Goal: Book appointment/travel/reservation

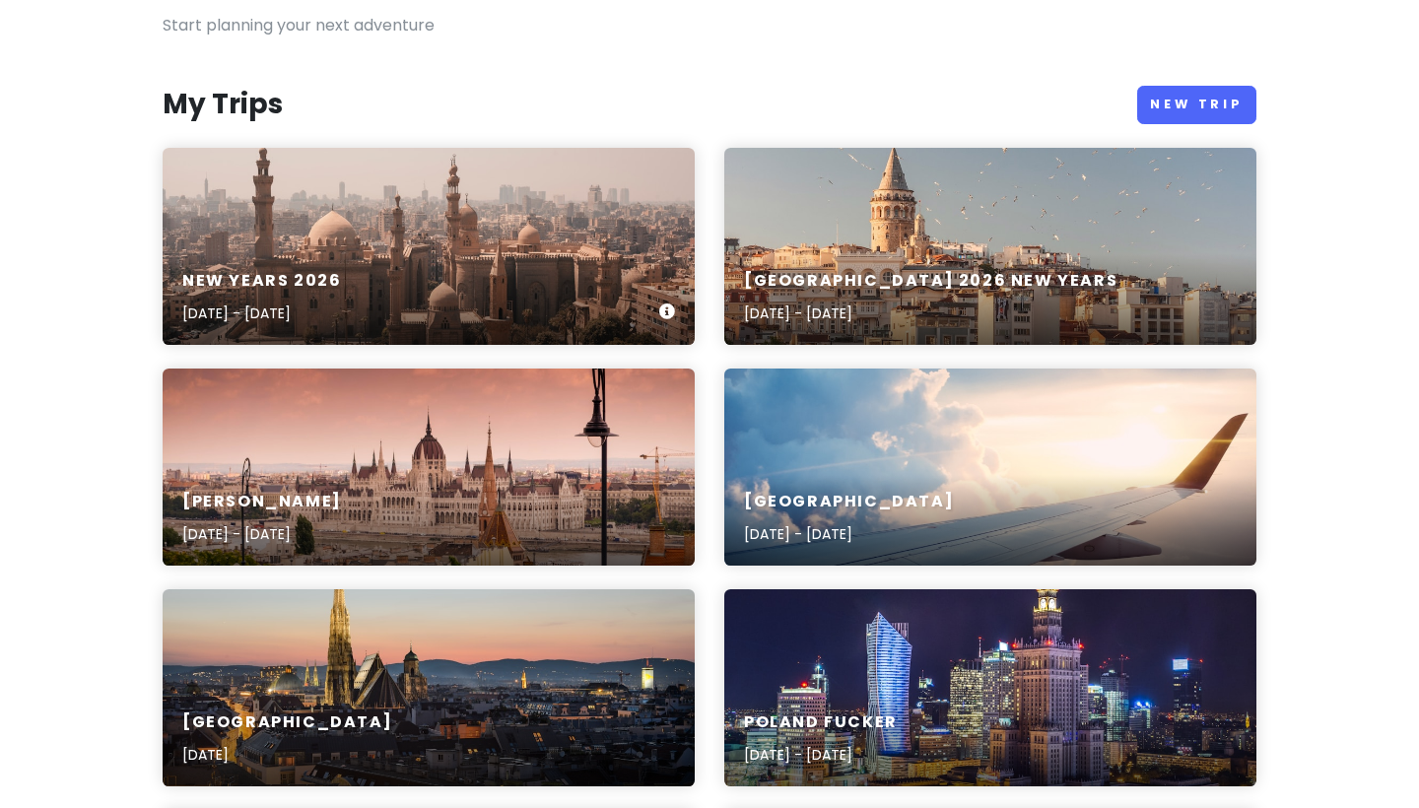
scroll to position [177, 0]
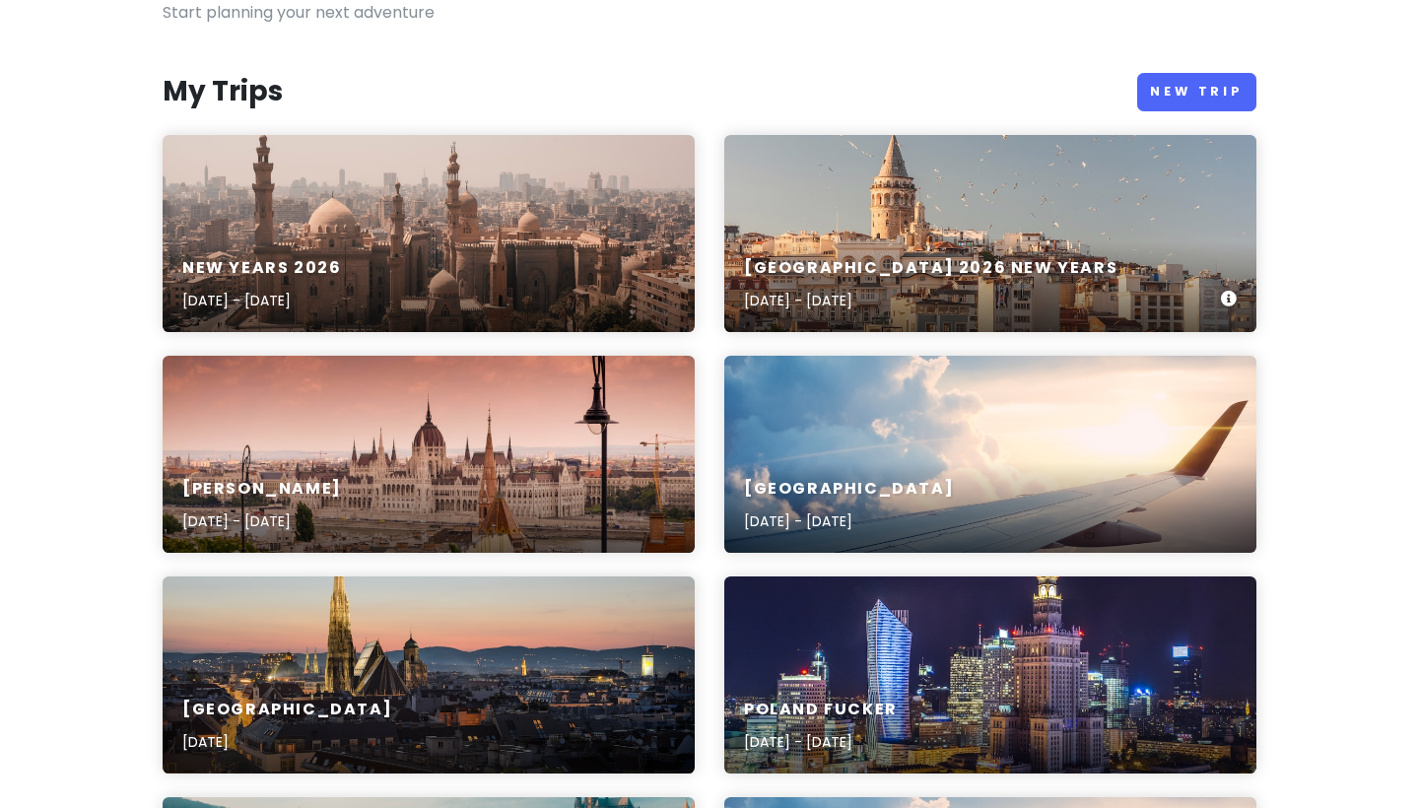
click at [879, 158] on div "[GEOGRAPHIC_DATA] 2026 new years [DATE] - [DATE]" at bounding box center [990, 233] width 532 height 197
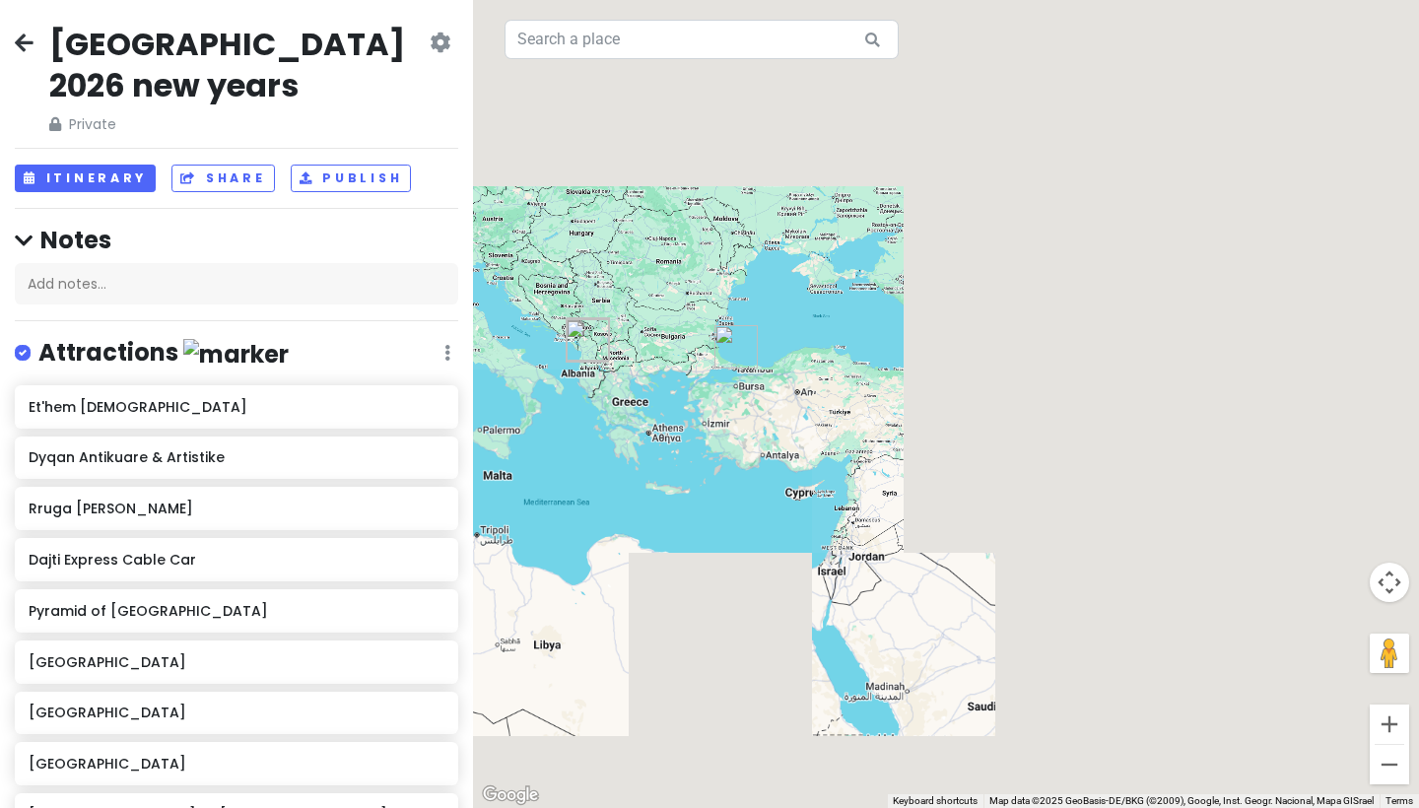
drag, startPoint x: 912, startPoint y: 393, endPoint x: 751, endPoint y: 377, distance: 162.3
click at [751, 377] on div at bounding box center [946, 404] width 946 height 808
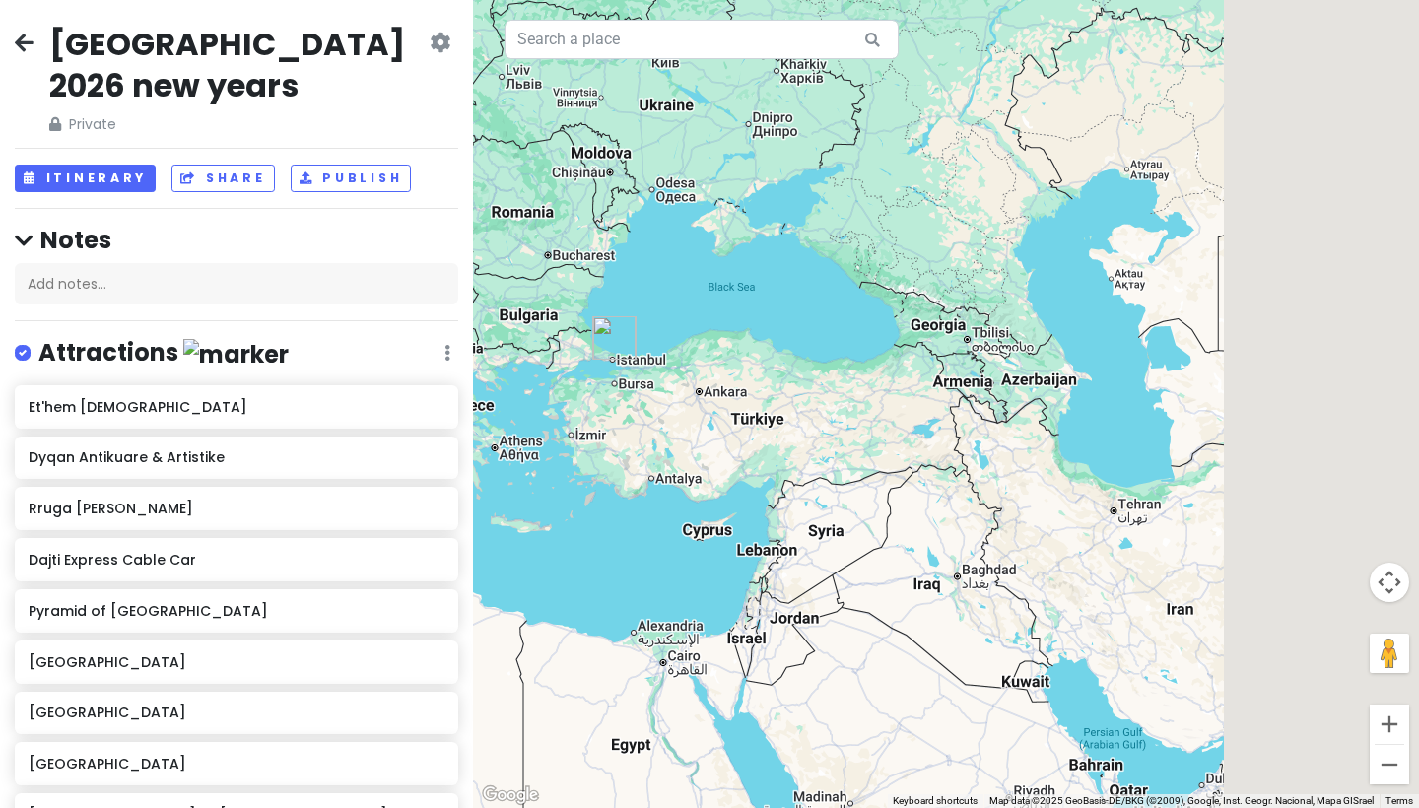
drag, startPoint x: 738, startPoint y: 368, endPoint x: 859, endPoint y: 396, distance: 124.3
click at [859, 396] on div at bounding box center [946, 404] width 946 height 808
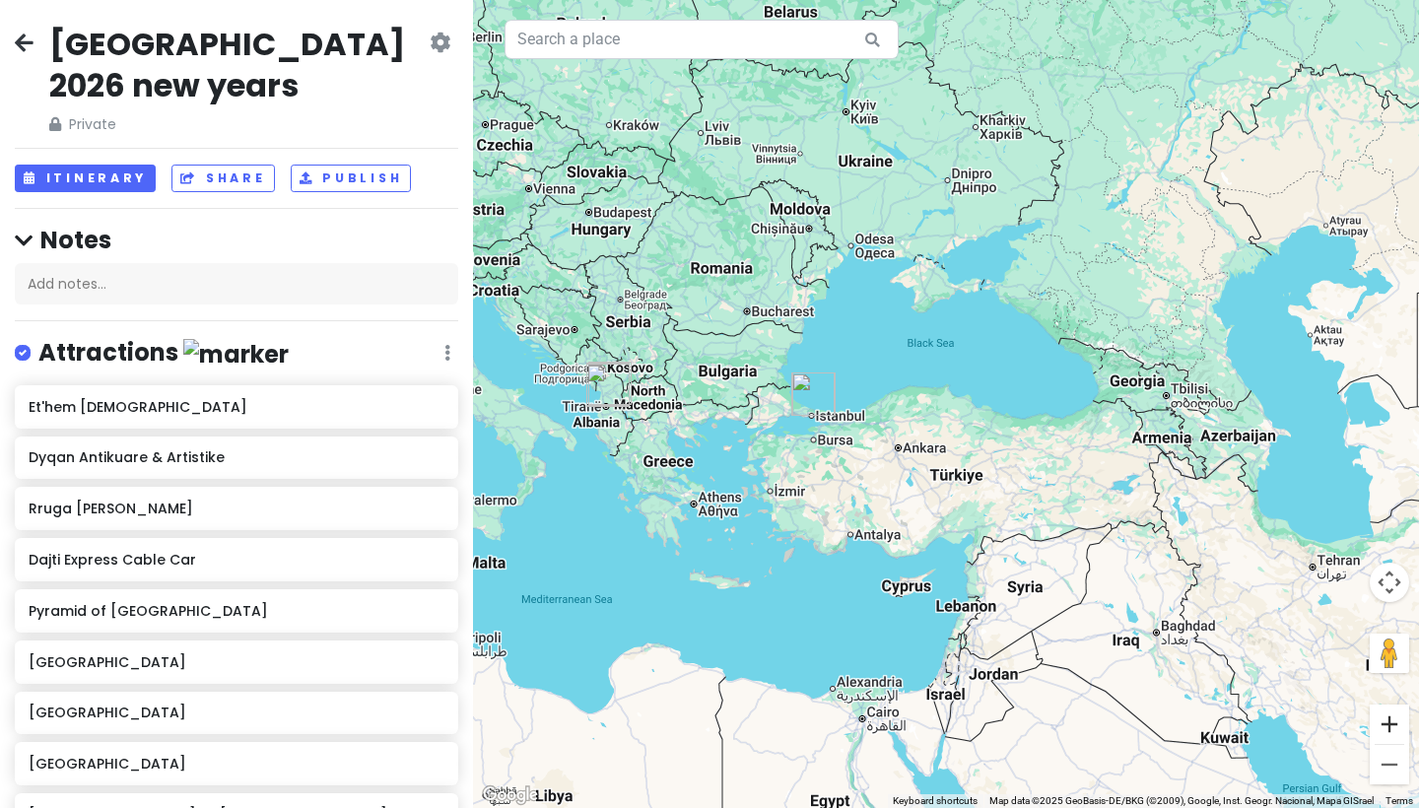
click at [1384, 728] on button "Zoom in" at bounding box center [1388, 723] width 39 height 39
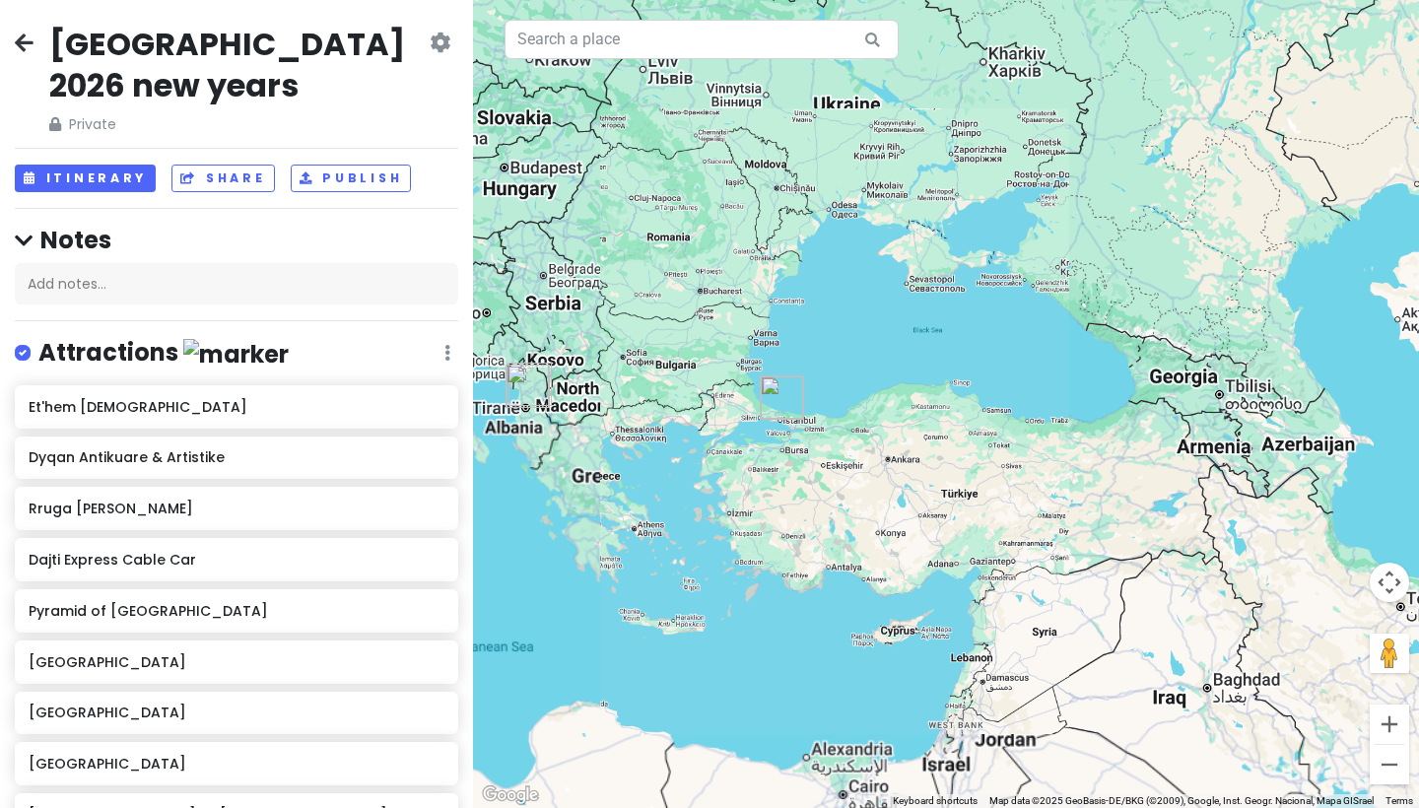
click at [1384, 728] on button "Zoom in" at bounding box center [1388, 723] width 39 height 39
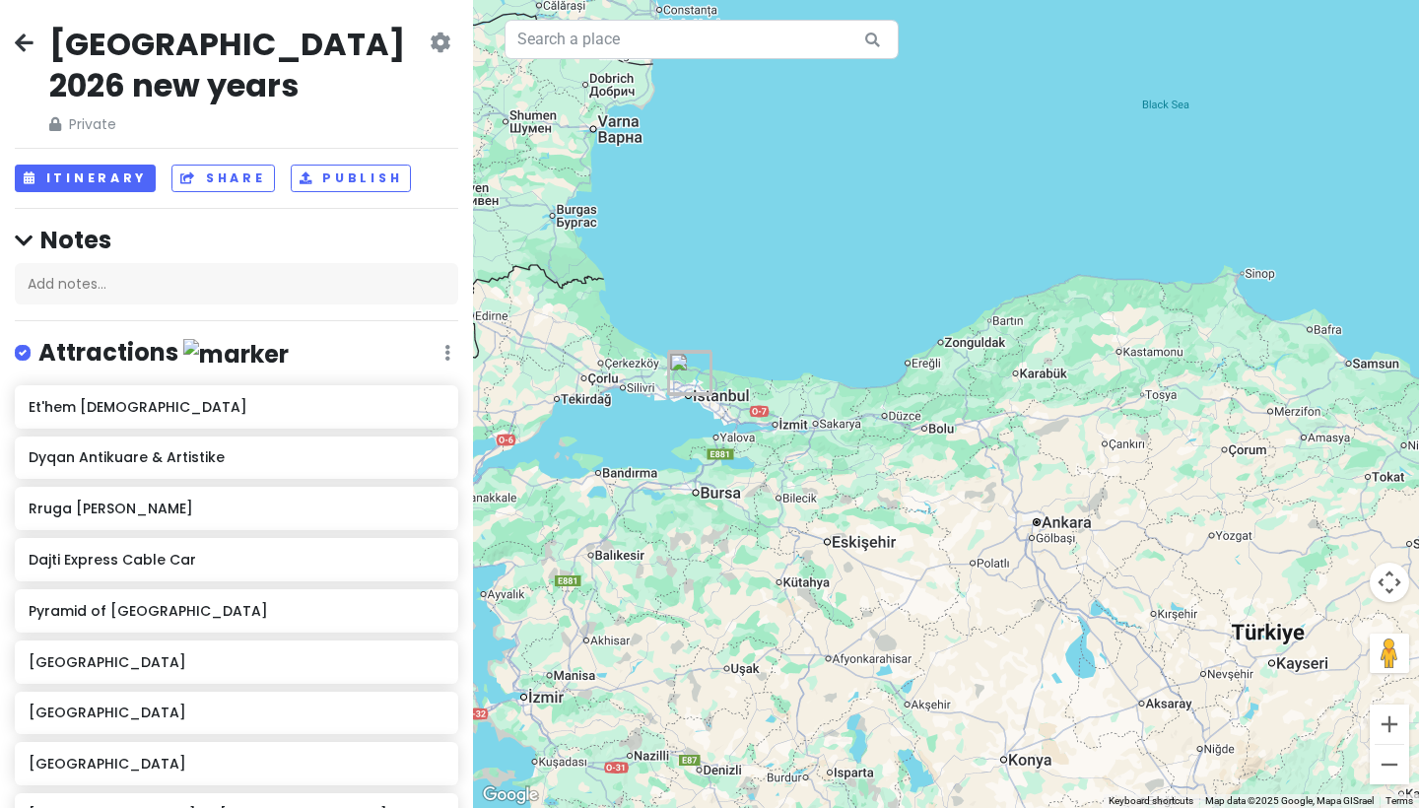
drag, startPoint x: 892, startPoint y: 583, endPoint x: 1204, endPoint y: 520, distance: 318.6
click at [1200, 521] on div at bounding box center [946, 404] width 946 height 808
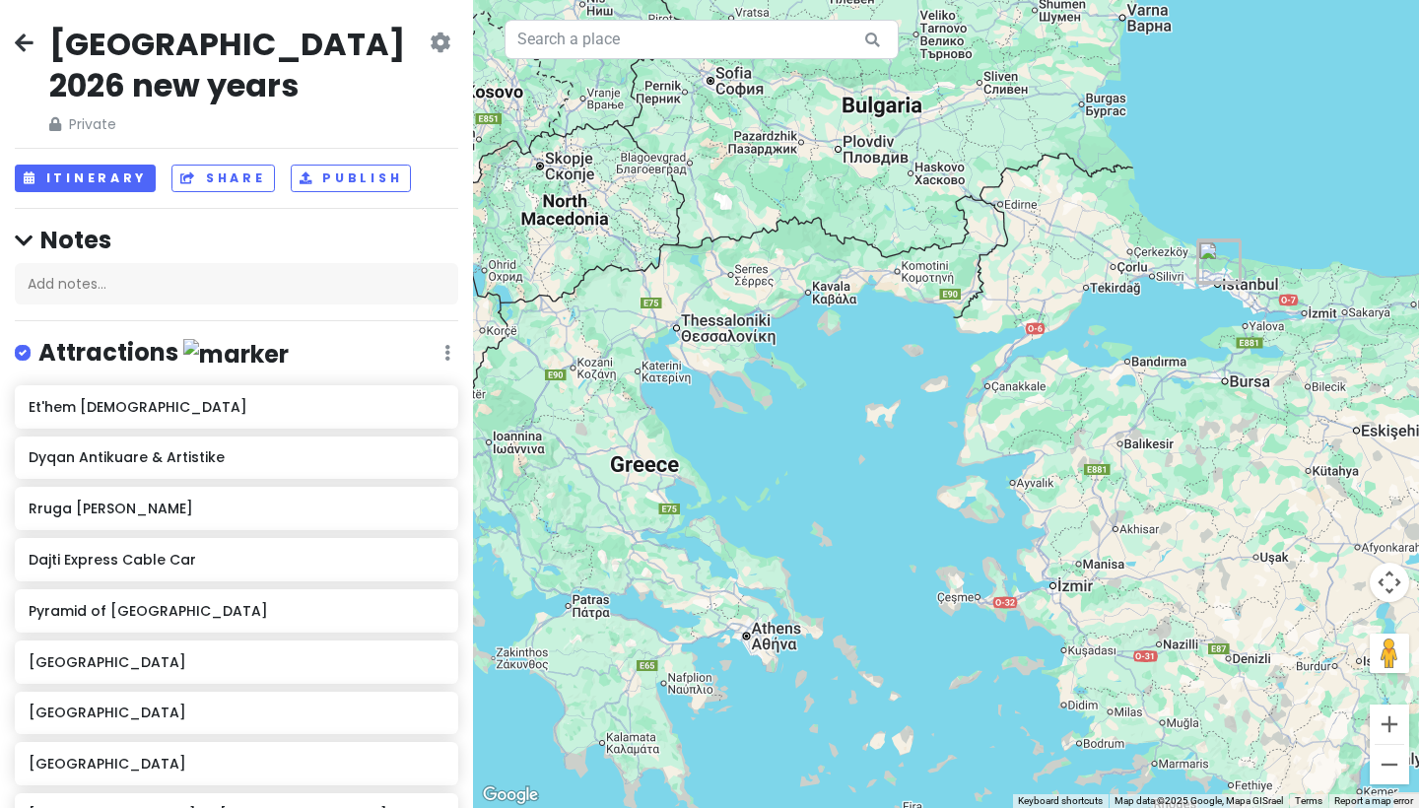
drag, startPoint x: 1235, startPoint y: 505, endPoint x: 1113, endPoint y: 523, distance: 122.5
click at [1113, 523] on div at bounding box center [946, 404] width 946 height 808
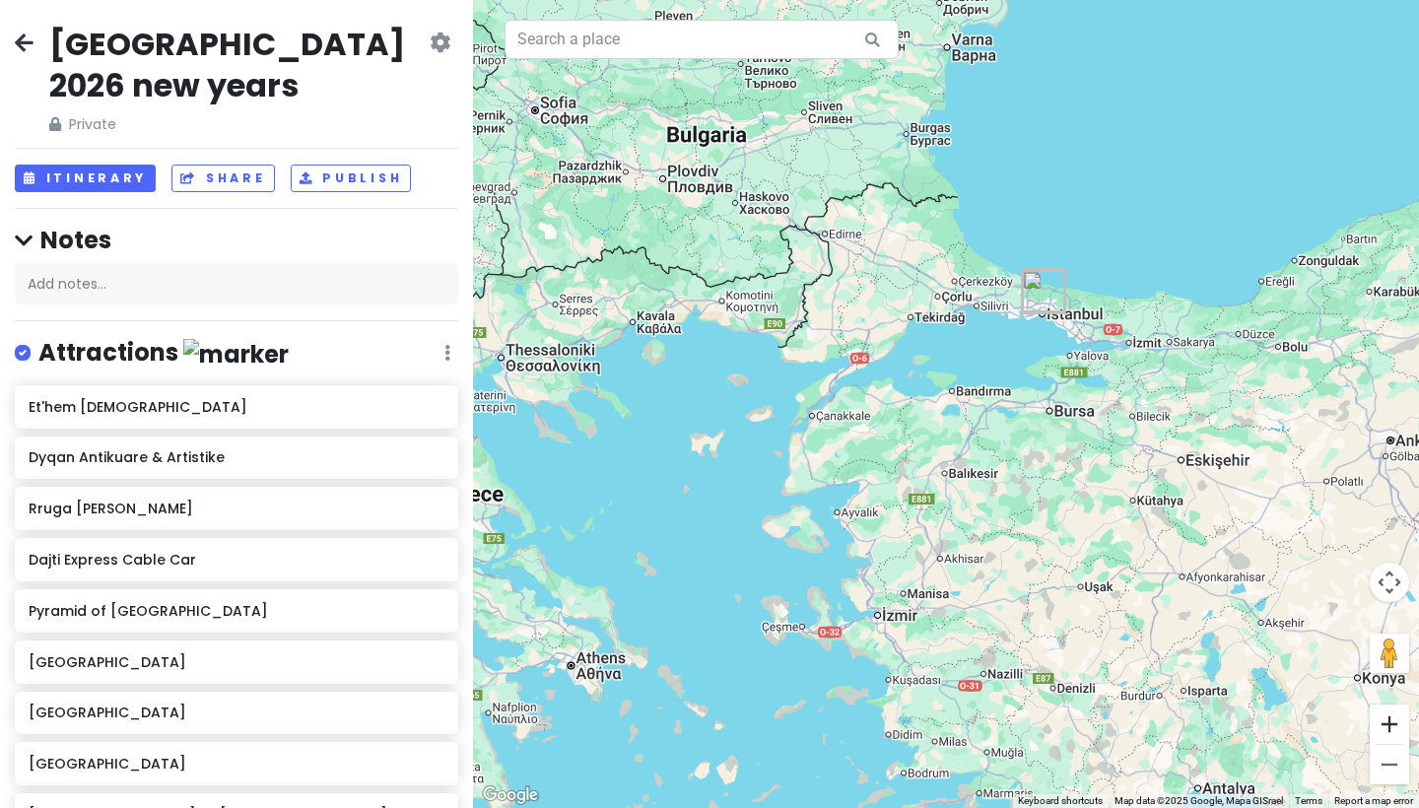
click at [1394, 723] on button "Zoom in" at bounding box center [1388, 723] width 39 height 39
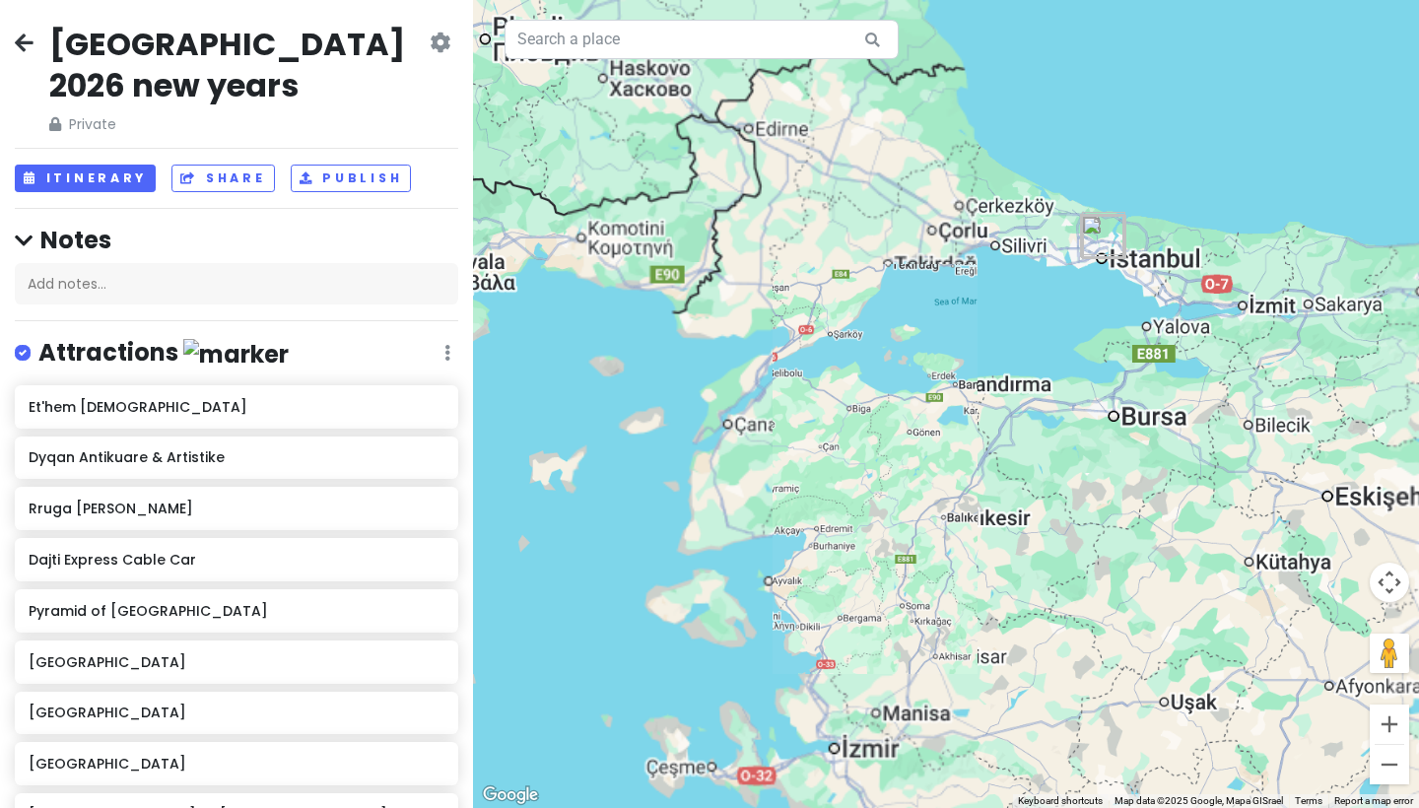
click at [1394, 723] on button "Zoom in" at bounding box center [1388, 723] width 39 height 39
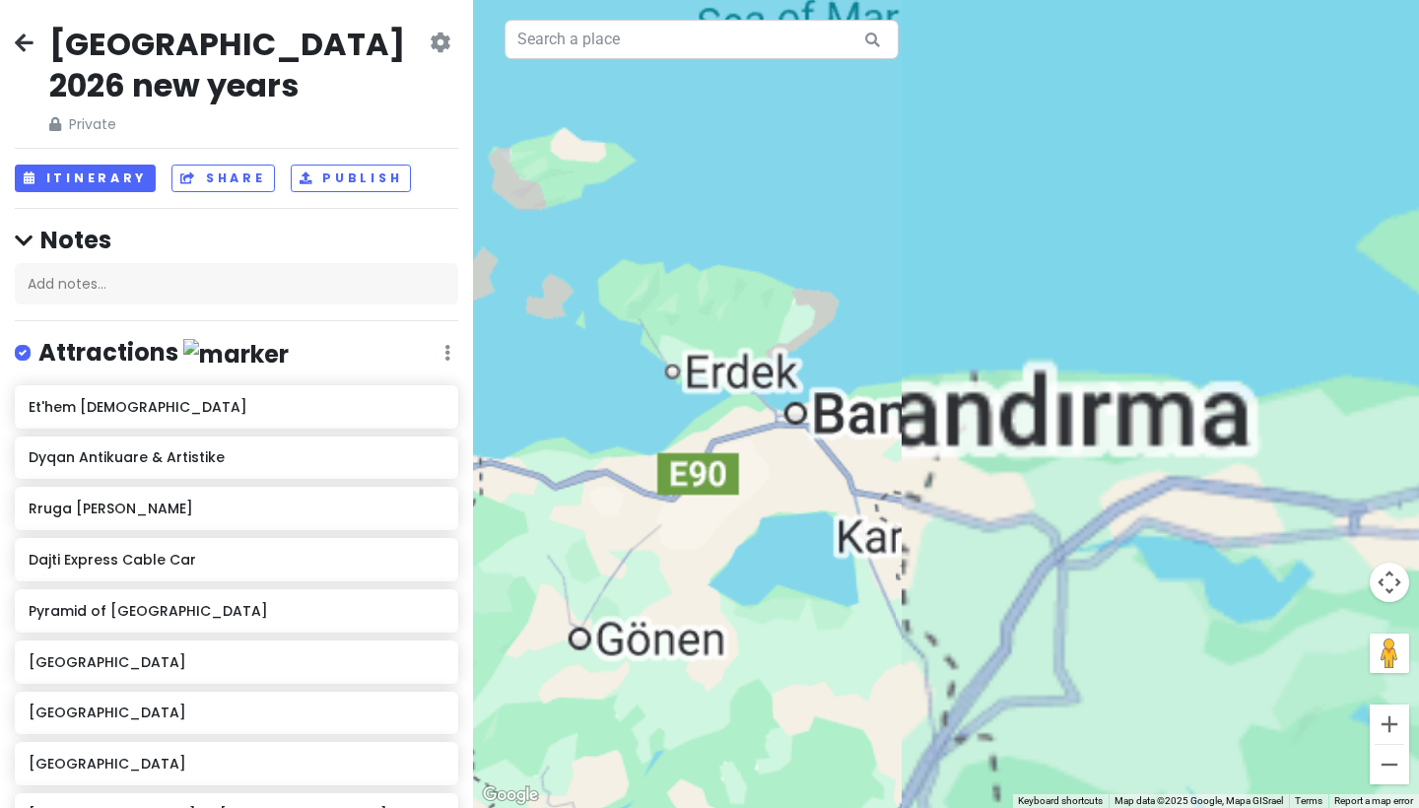
drag, startPoint x: 1334, startPoint y: 310, endPoint x: 1039, endPoint y: 492, distance: 345.9
click at [1041, 491] on div at bounding box center [946, 404] width 946 height 808
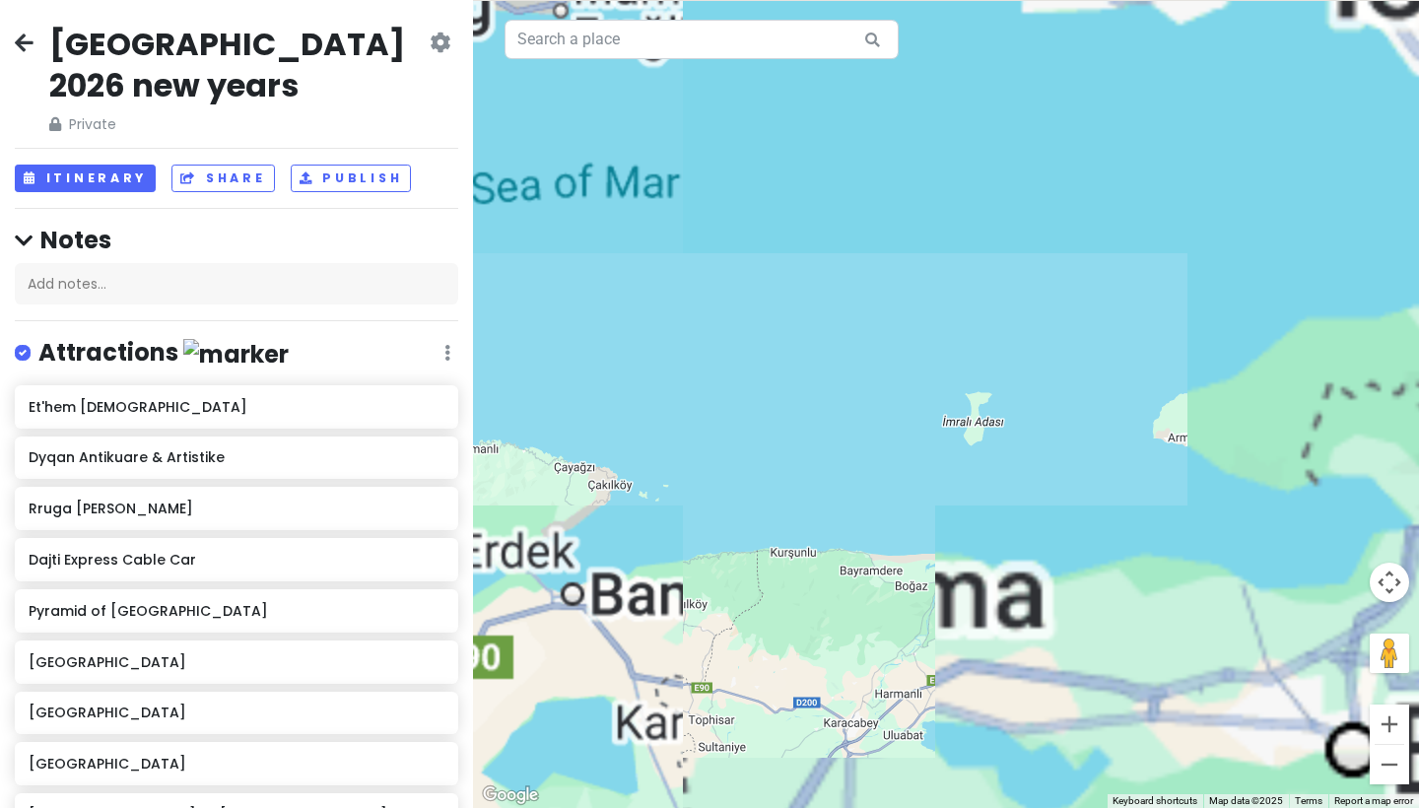
drag, startPoint x: 1178, startPoint y: 266, endPoint x: 989, endPoint y: 592, distance: 377.0
click at [991, 595] on div at bounding box center [946, 404] width 946 height 808
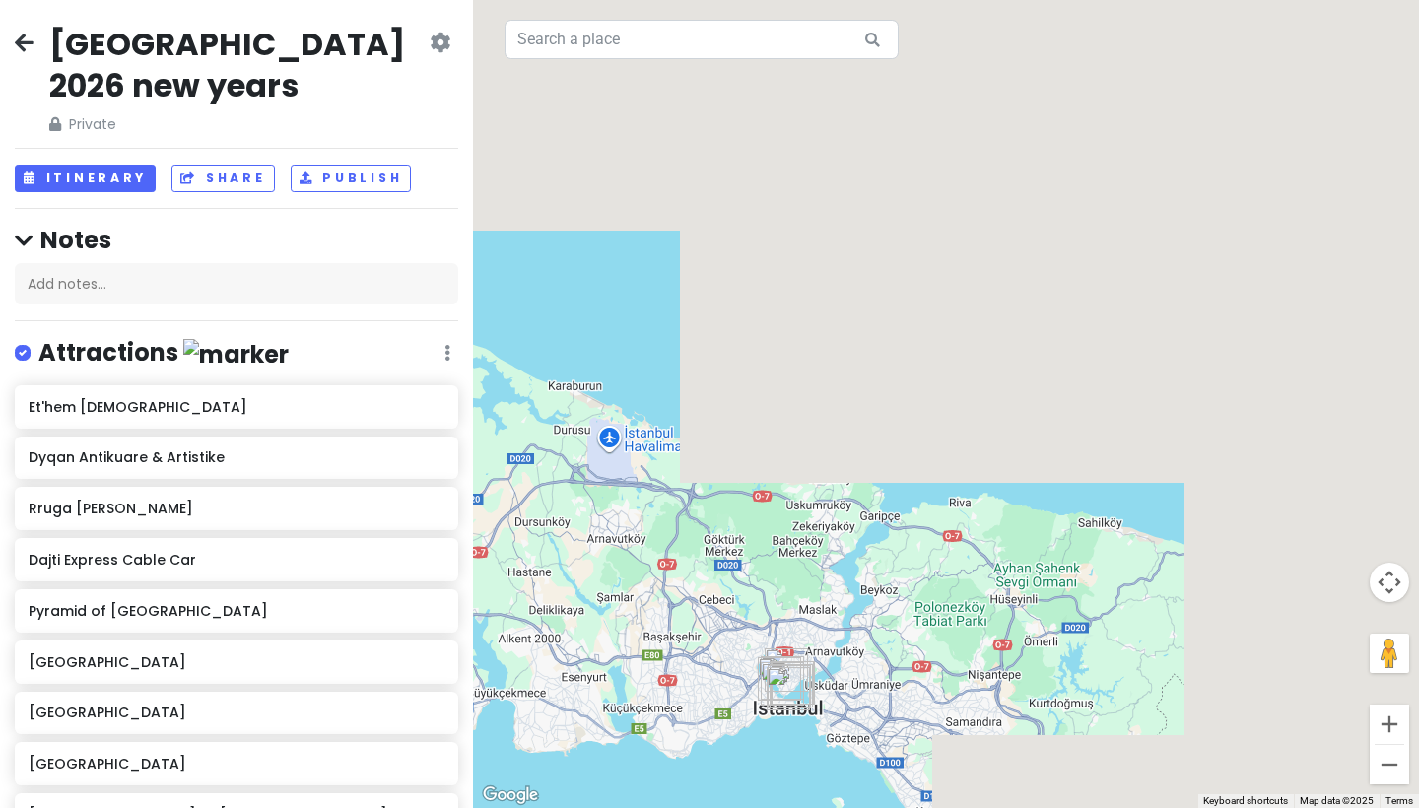
drag, startPoint x: 1035, startPoint y: 515, endPoint x: 1153, endPoint y: 202, distance: 334.5
click at [1153, 202] on div at bounding box center [946, 404] width 946 height 808
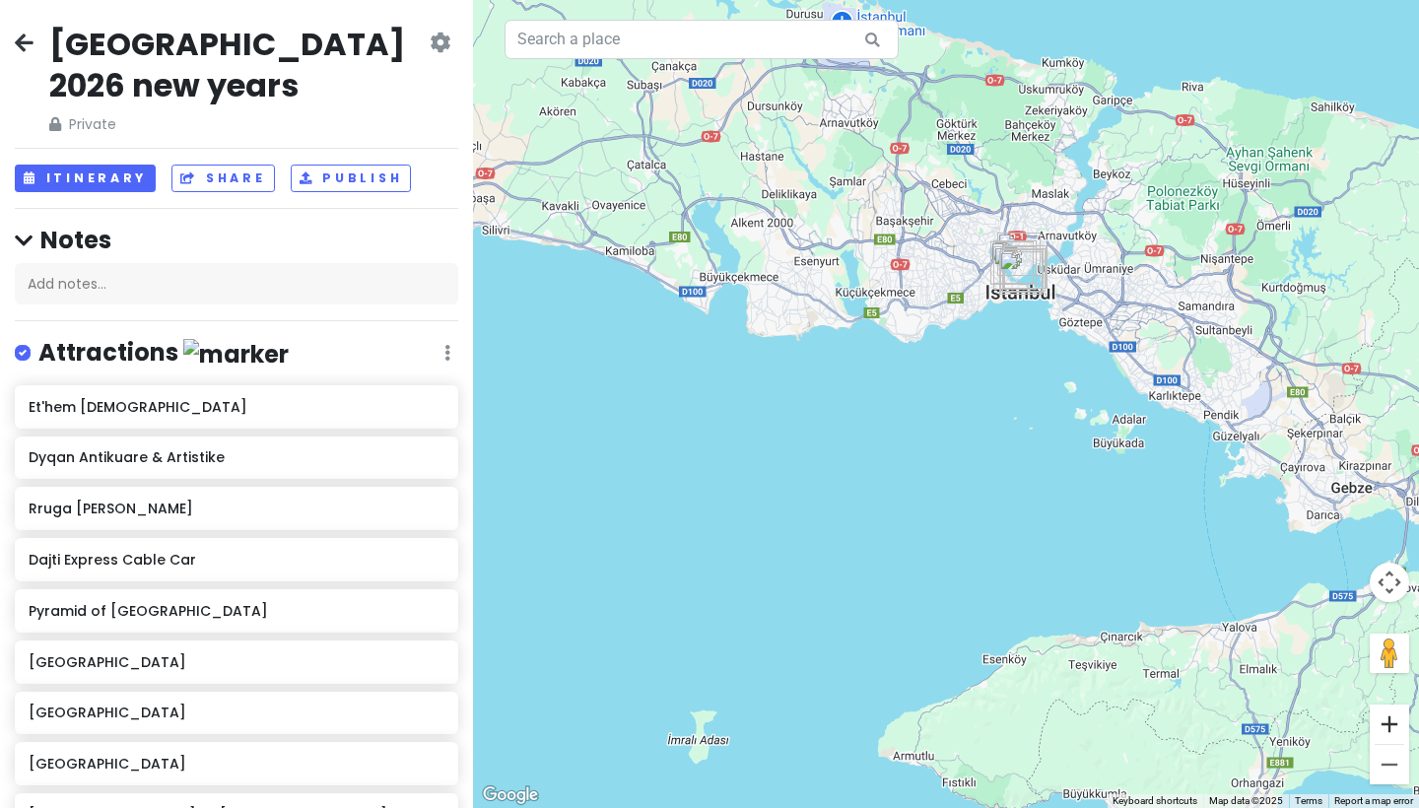
click at [1395, 727] on button "Zoom in" at bounding box center [1388, 723] width 39 height 39
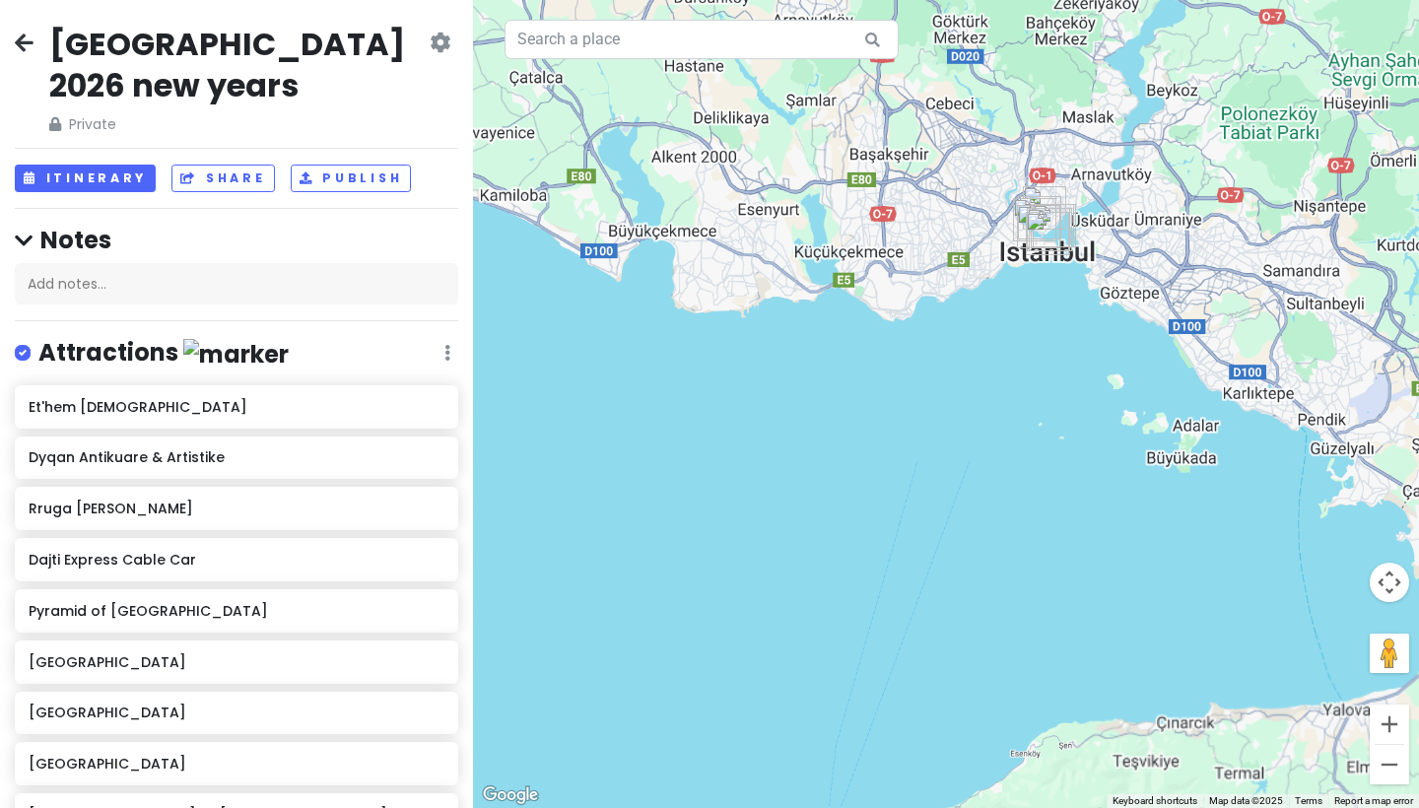
click at [1395, 727] on button "Zoom in" at bounding box center [1388, 723] width 39 height 39
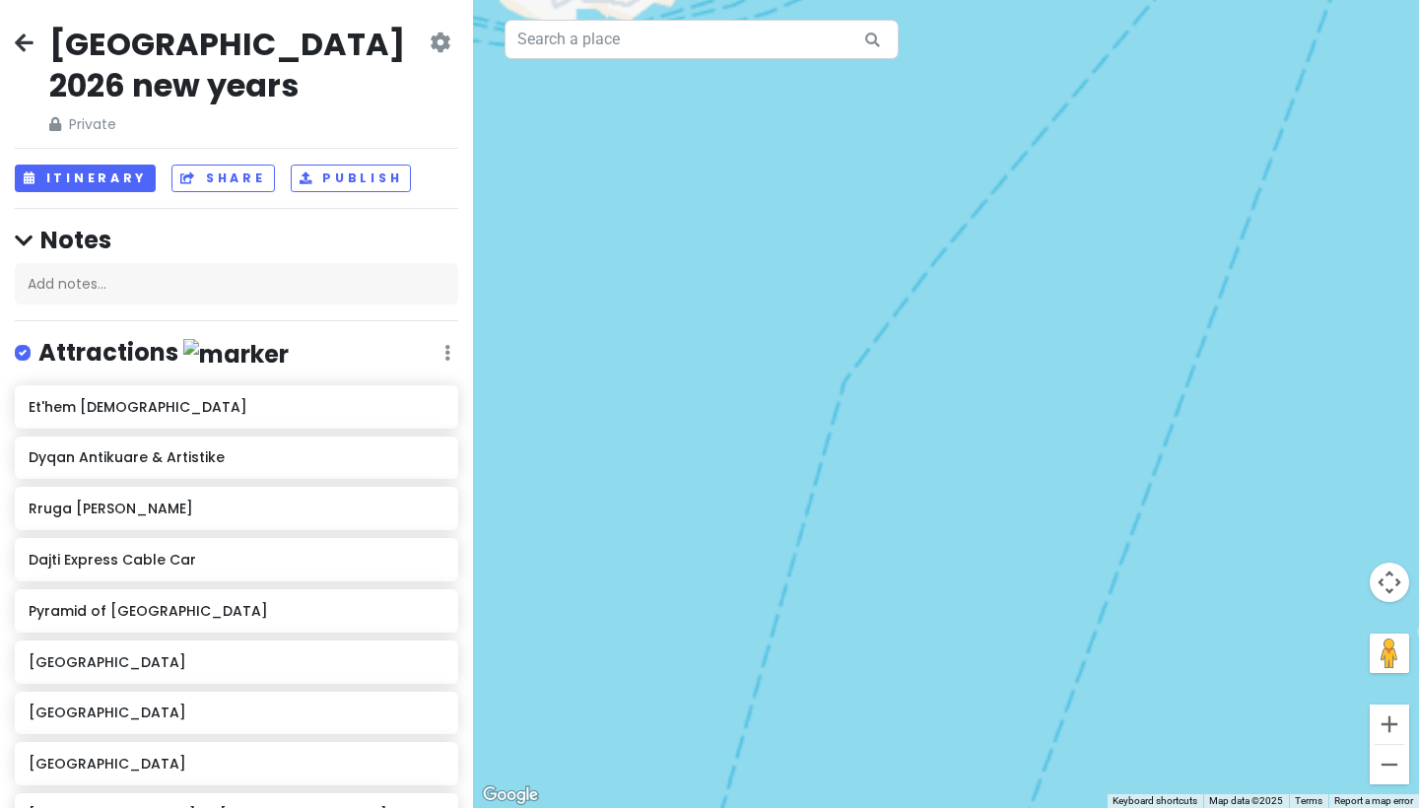
drag, startPoint x: 1332, startPoint y: 309, endPoint x: 1206, endPoint y: 550, distance: 271.5
click at [1185, 585] on div at bounding box center [946, 404] width 946 height 808
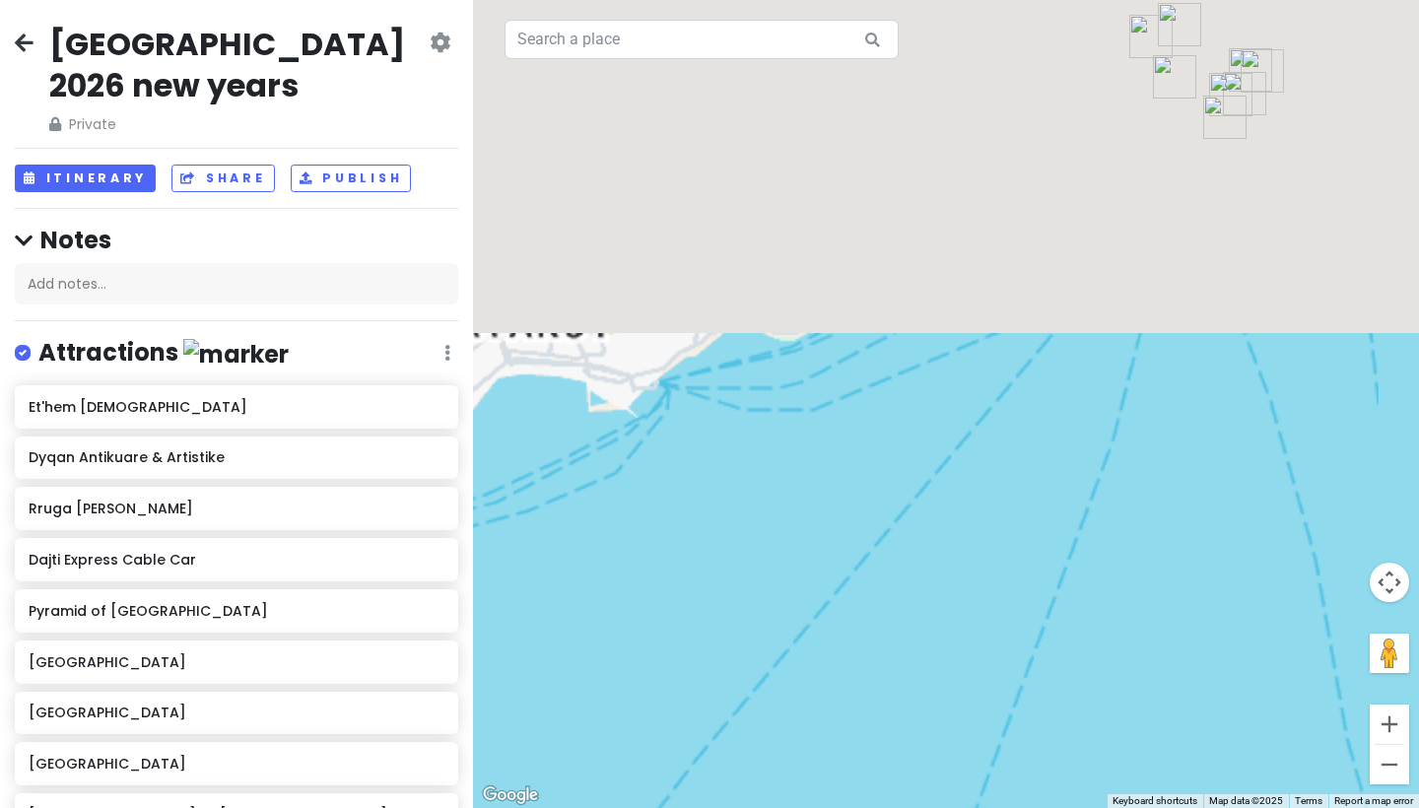
drag, startPoint x: 1234, startPoint y: 434, endPoint x: 1168, endPoint y: 549, distance: 131.5
click at [1168, 549] on div at bounding box center [946, 404] width 946 height 808
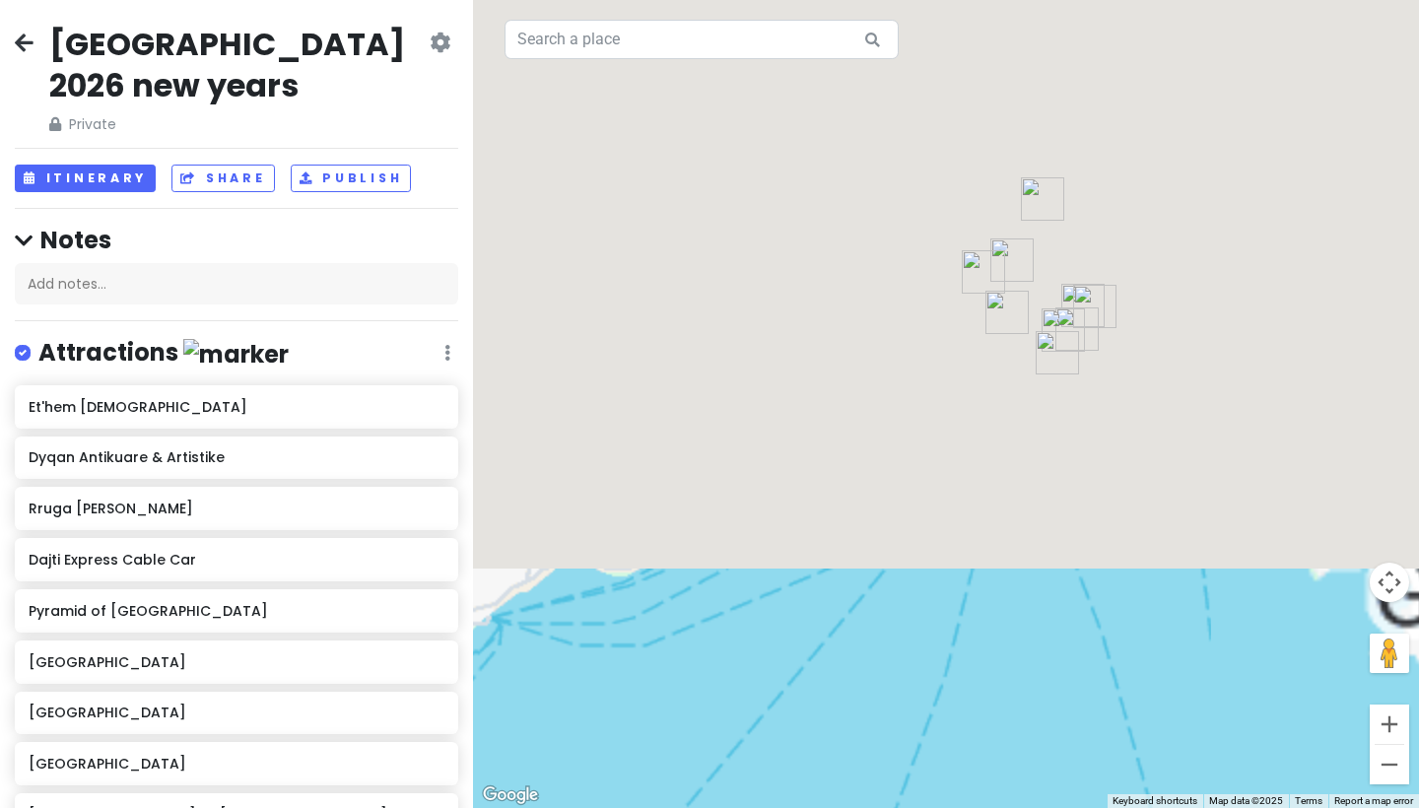
drag, startPoint x: 1111, startPoint y: 594, endPoint x: 1087, endPoint y: 605, distance: 26.9
click at [1087, 605] on div at bounding box center [946, 404] width 946 height 808
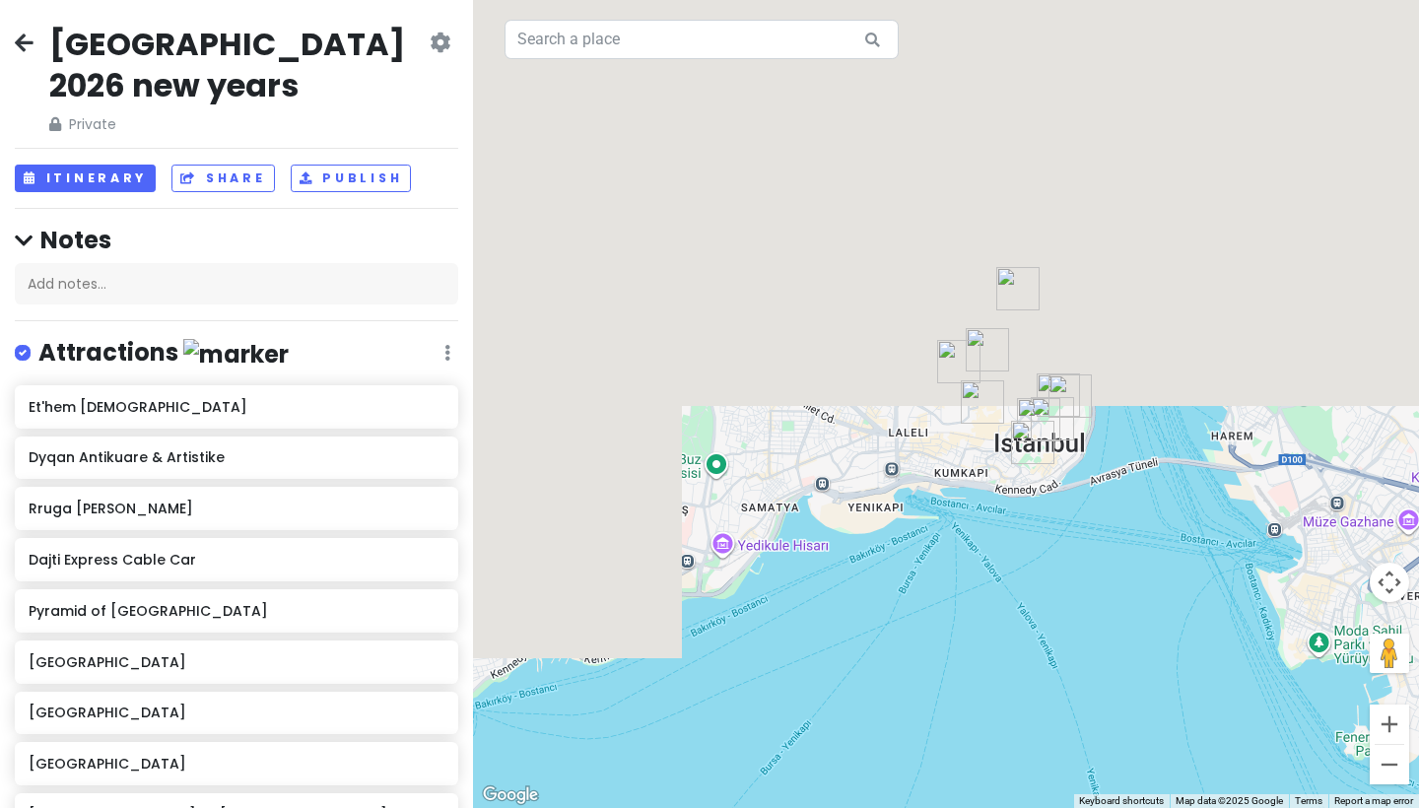
drag, startPoint x: 1109, startPoint y: 467, endPoint x: 1093, endPoint y: 541, distance: 75.8
click at [1093, 541] on div at bounding box center [946, 404] width 946 height 808
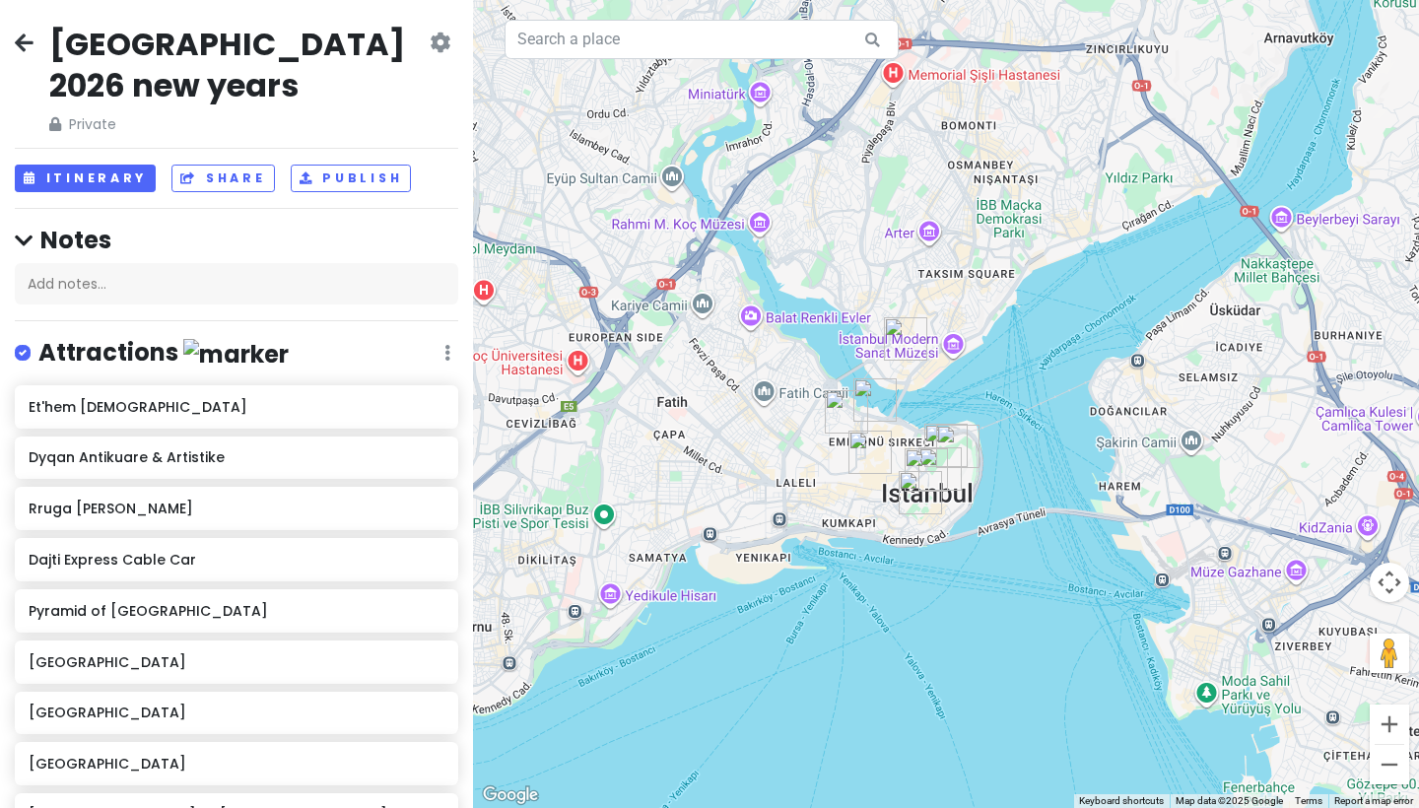
drag, startPoint x: 1136, startPoint y: 526, endPoint x: 1020, endPoint y: 569, distance: 124.1
click at [1020, 569] on div at bounding box center [946, 404] width 946 height 808
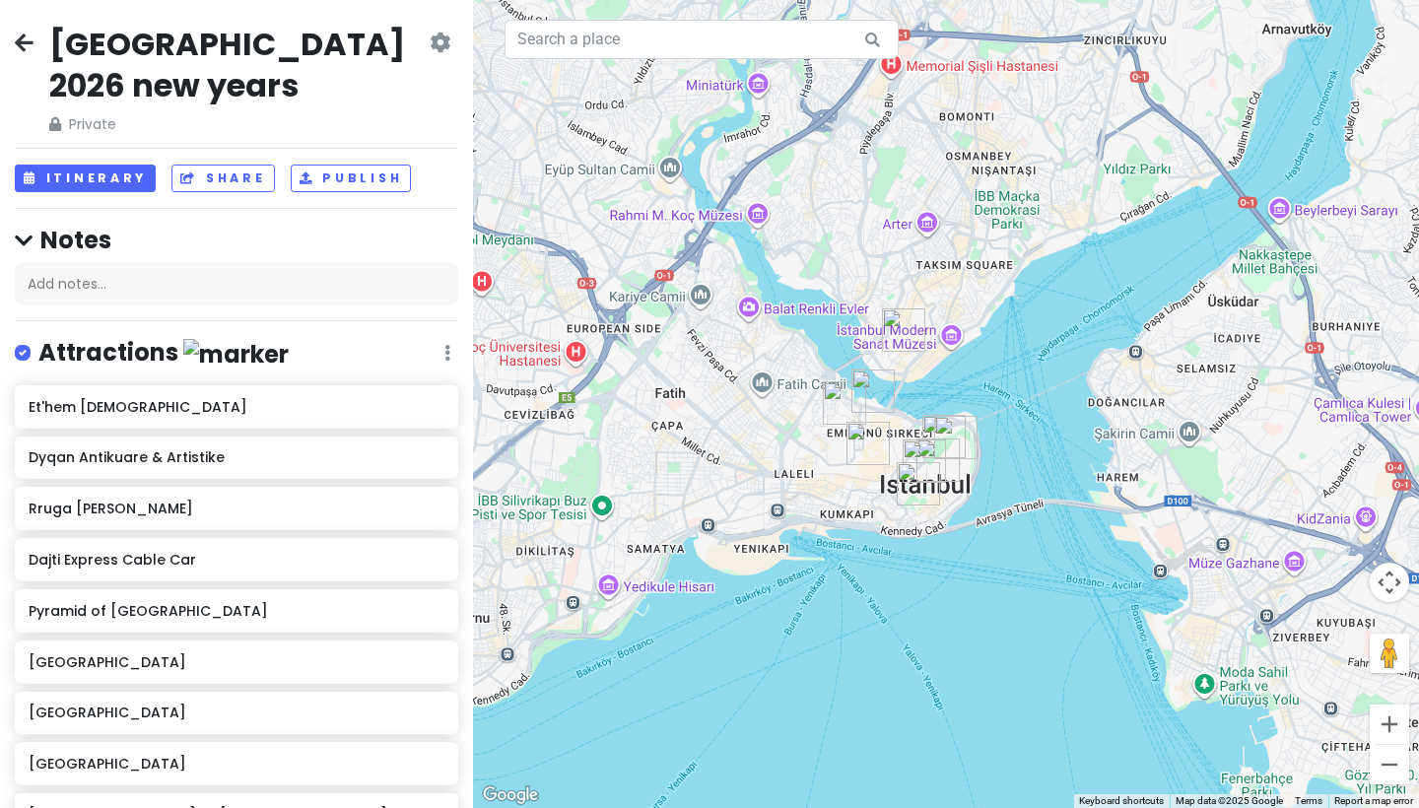
click at [897, 326] on img "Galata Tower" at bounding box center [903, 329] width 43 height 43
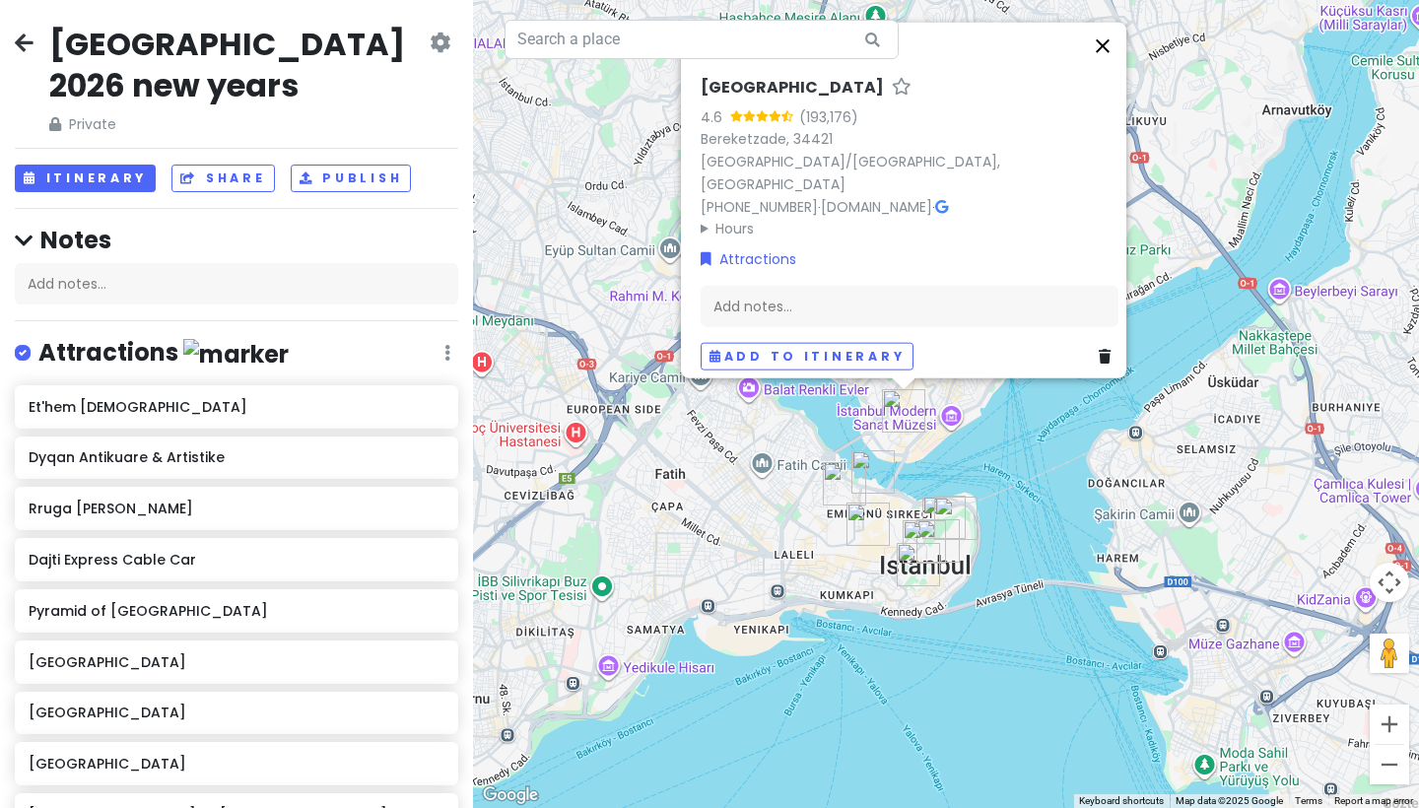
click at [1110, 70] on button "Close" at bounding box center [1102, 46] width 47 height 47
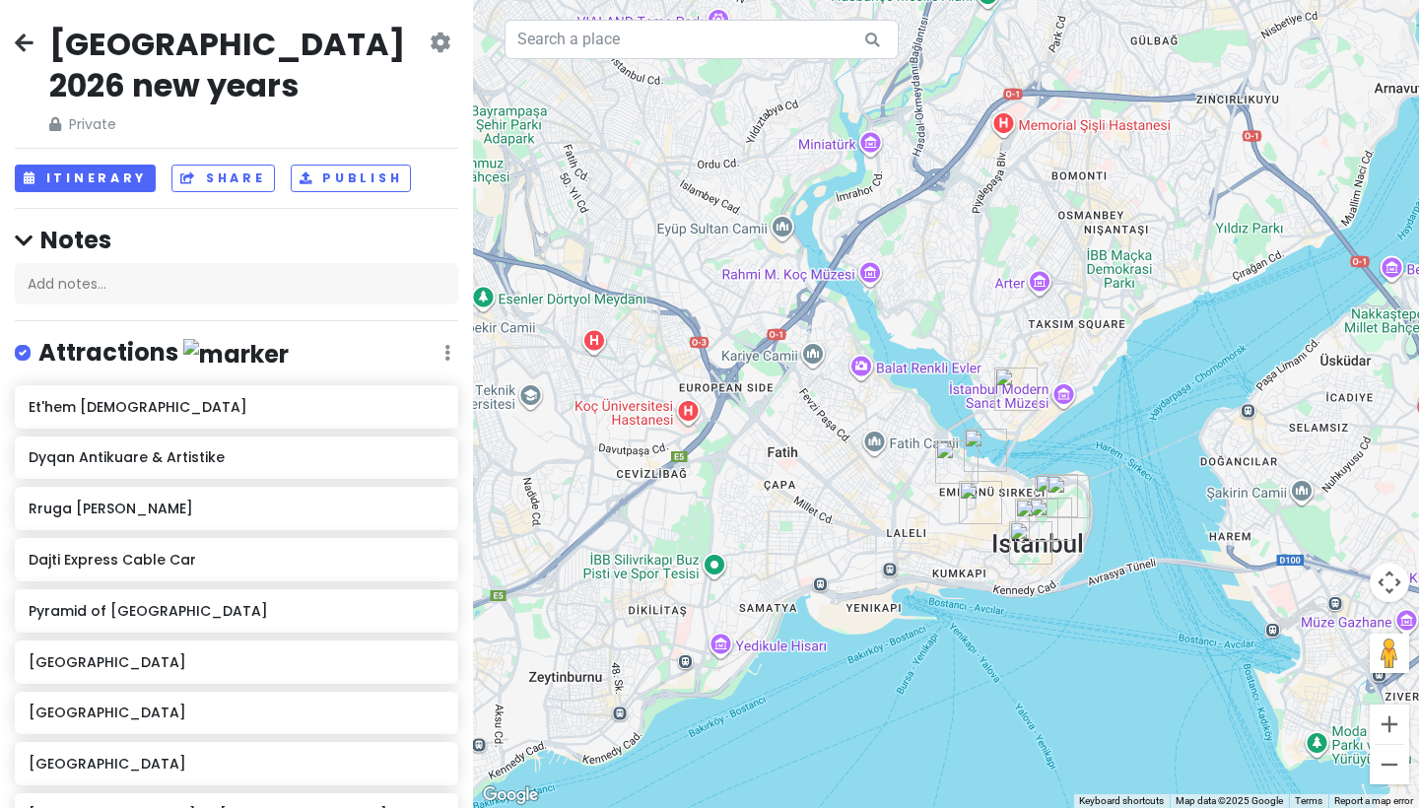
drag, startPoint x: 870, startPoint y: 367, endPoint x: 952, endPoint y: 324, distance: 92.6
click at [952, 324] on div at bounding box center [946, 404] width 946 height 808
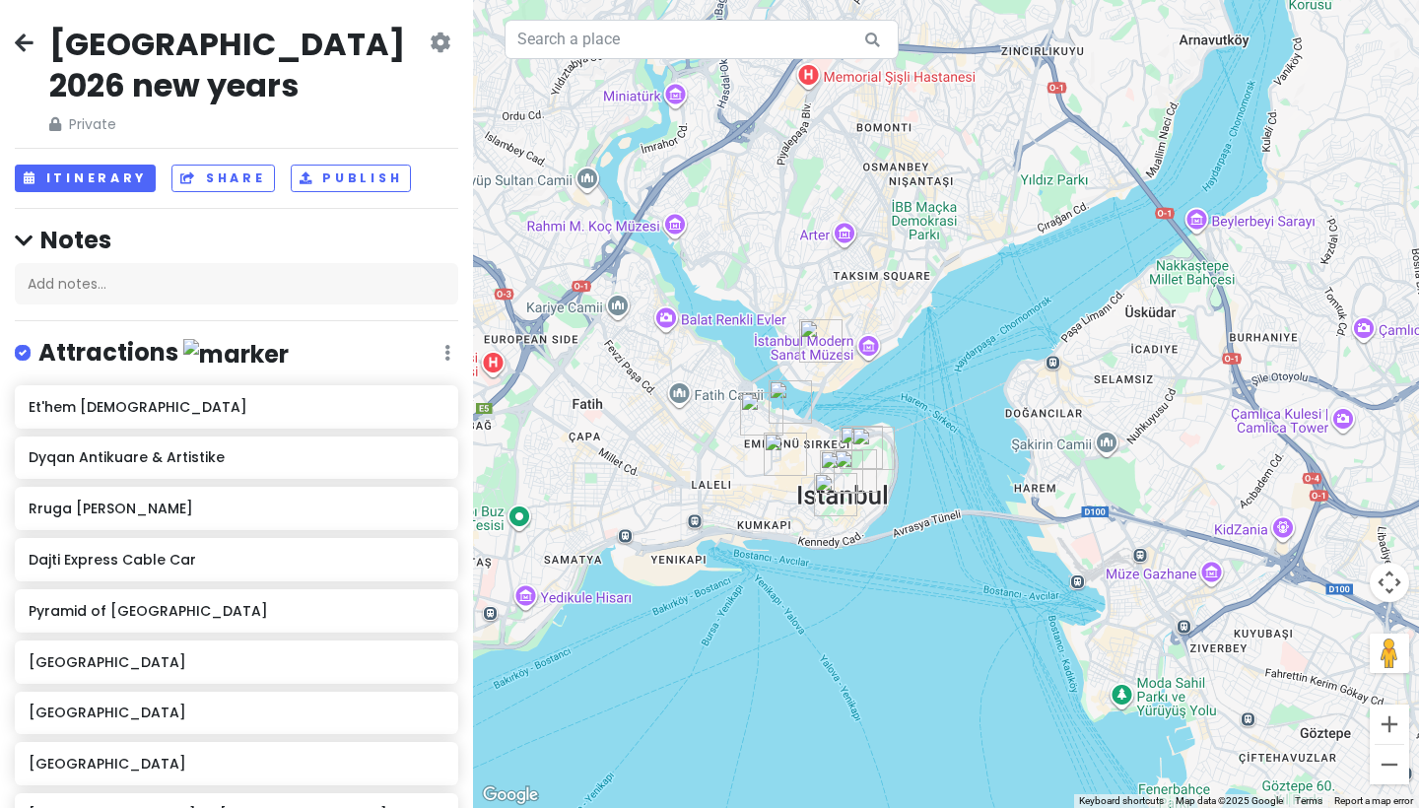
drag, startPoint x: 1128, startPoint y: 412, endPoint x: 993, endPoint y: 409, distance: 135.0
click at [993, 409] on div at bounding box center [946, 404] width 946 height 808
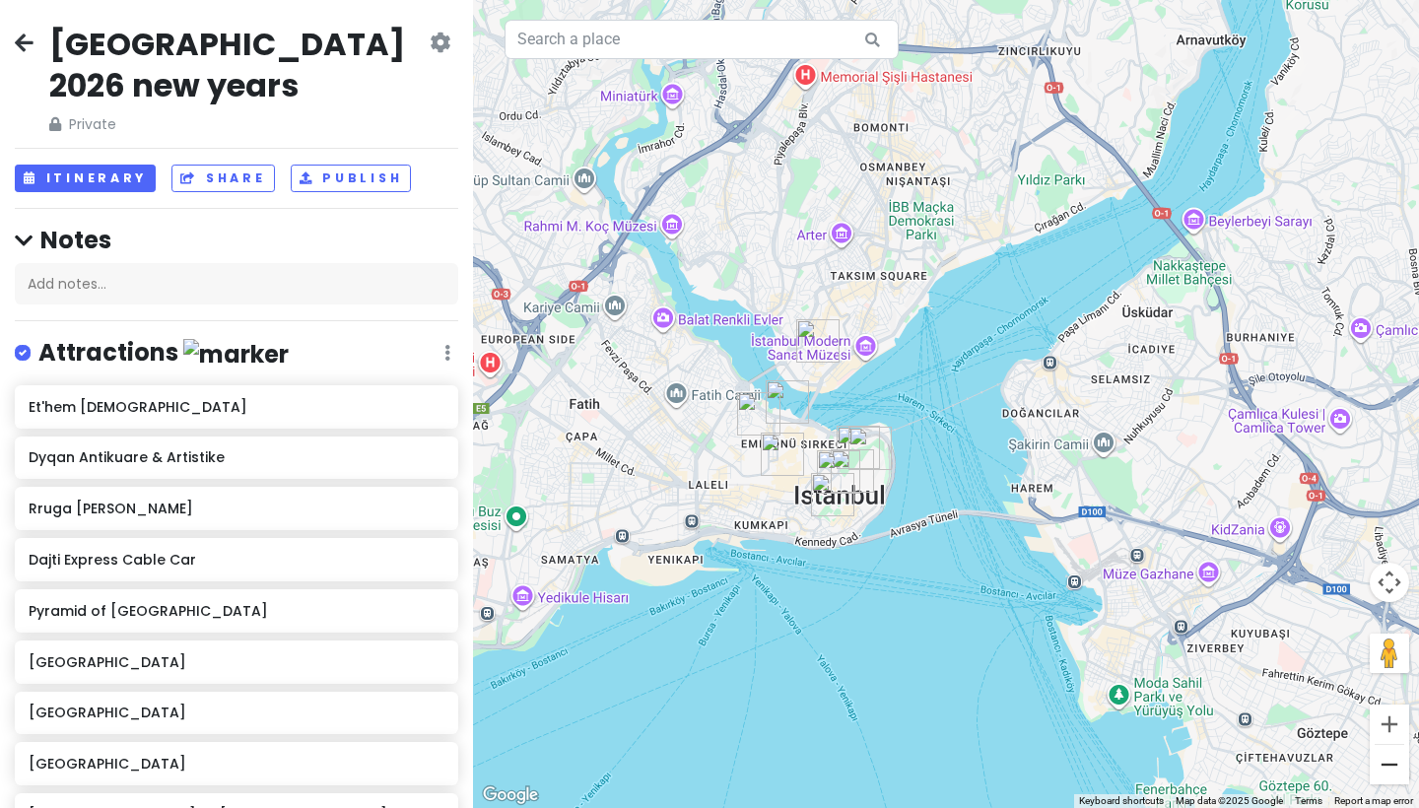
click at [1388, 755] on button "Zoom out" at bounding box center [1388, 764] width 39 height 39
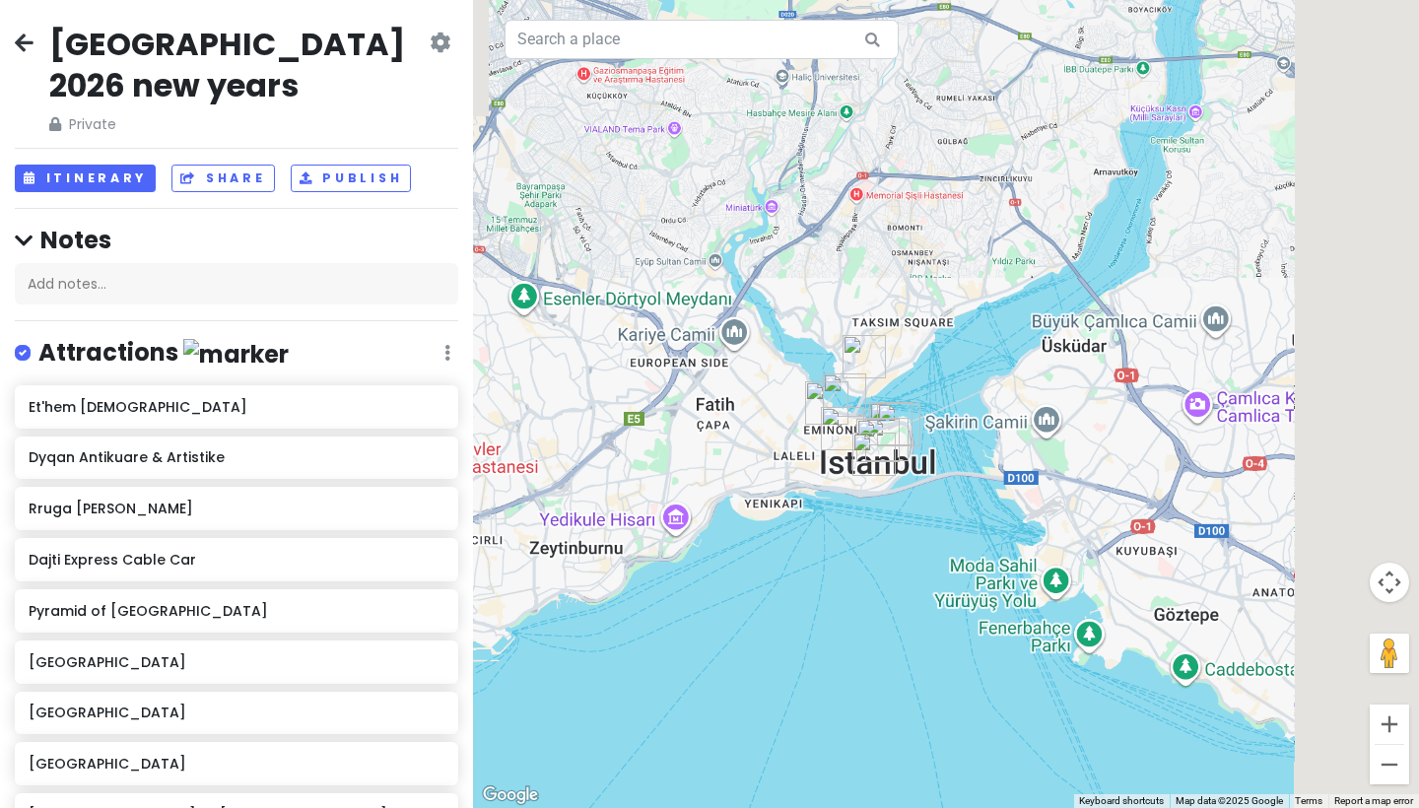
click at [1388, 755] on button "Zoom out" at bounding box center [1388, 764] width 39 height 39
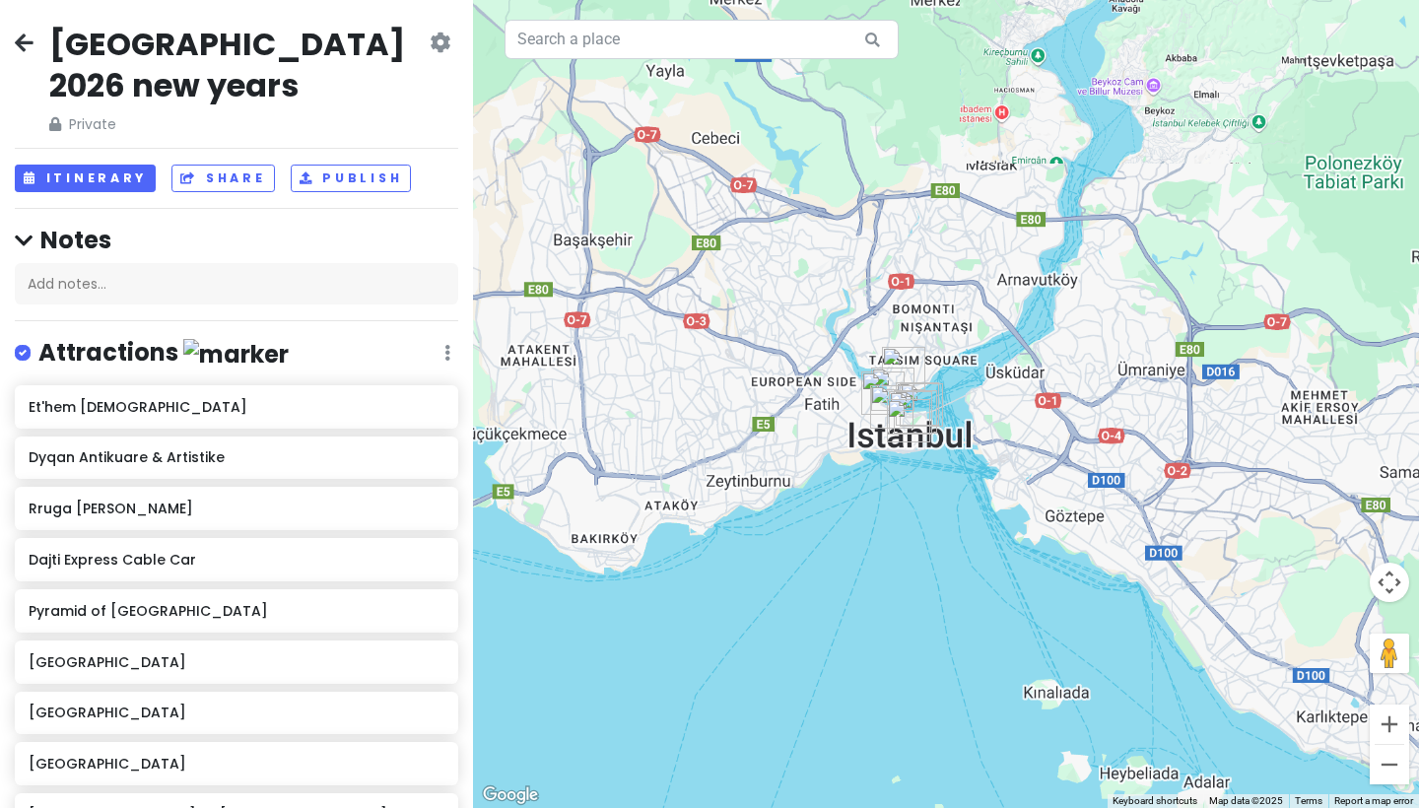
click at [1388, 755] on button "Zoom out" at bounding box center [1388, 764] width 39 height 39
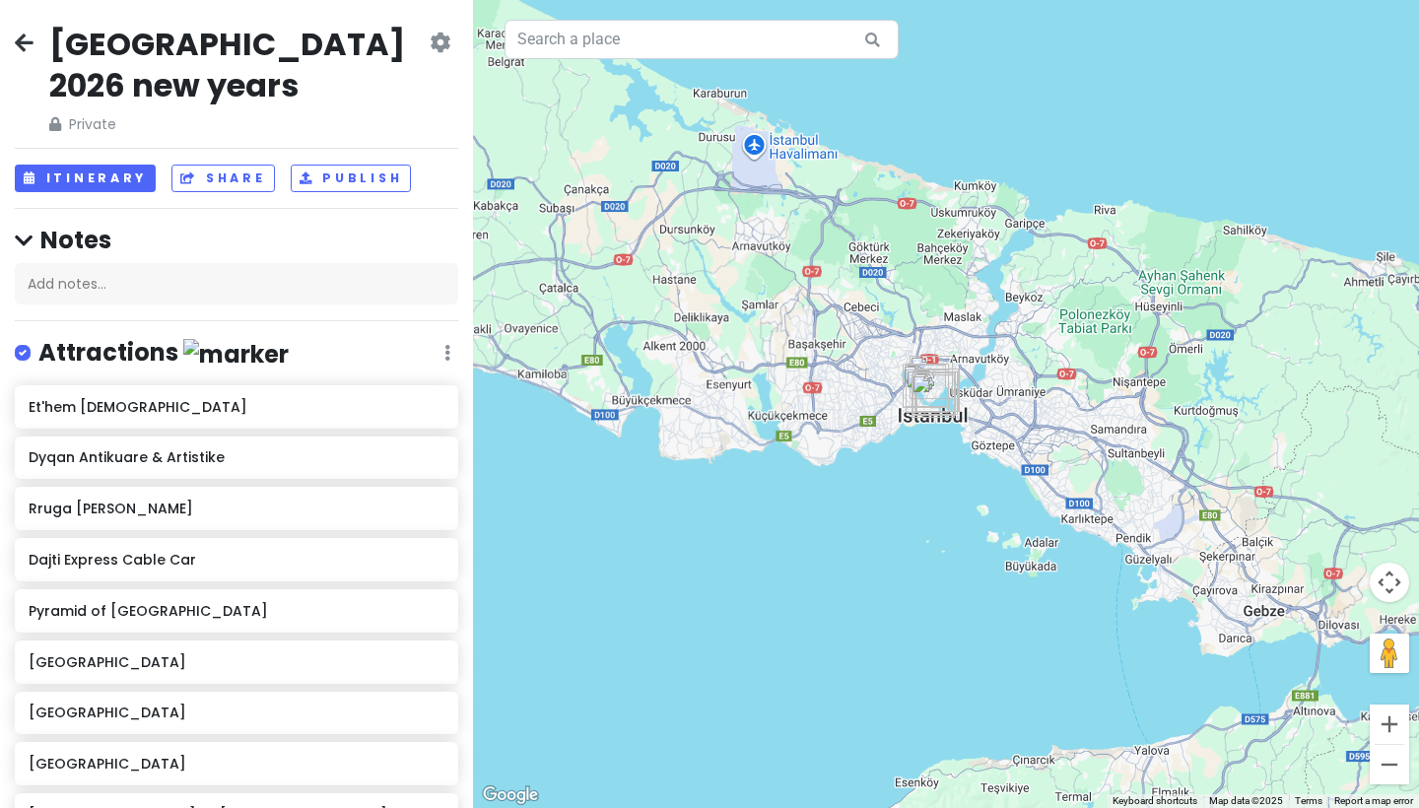
click at [1388, 755] on button "Zoom out" at bounding box center [1388, 764] width 39 height 39
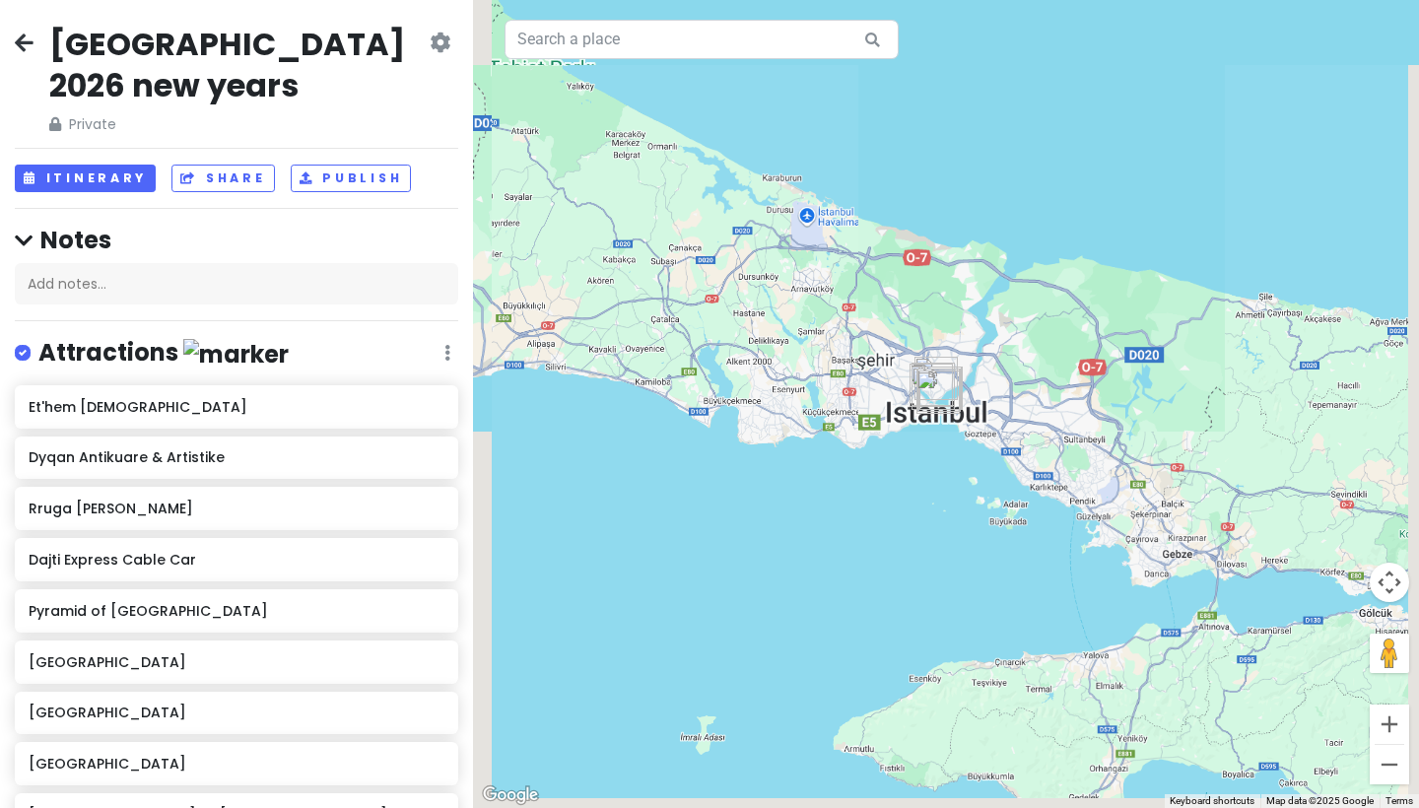
click at [1388, 755] on button "Zoom out" at bounding box center [1388, 764] width 39 height 39
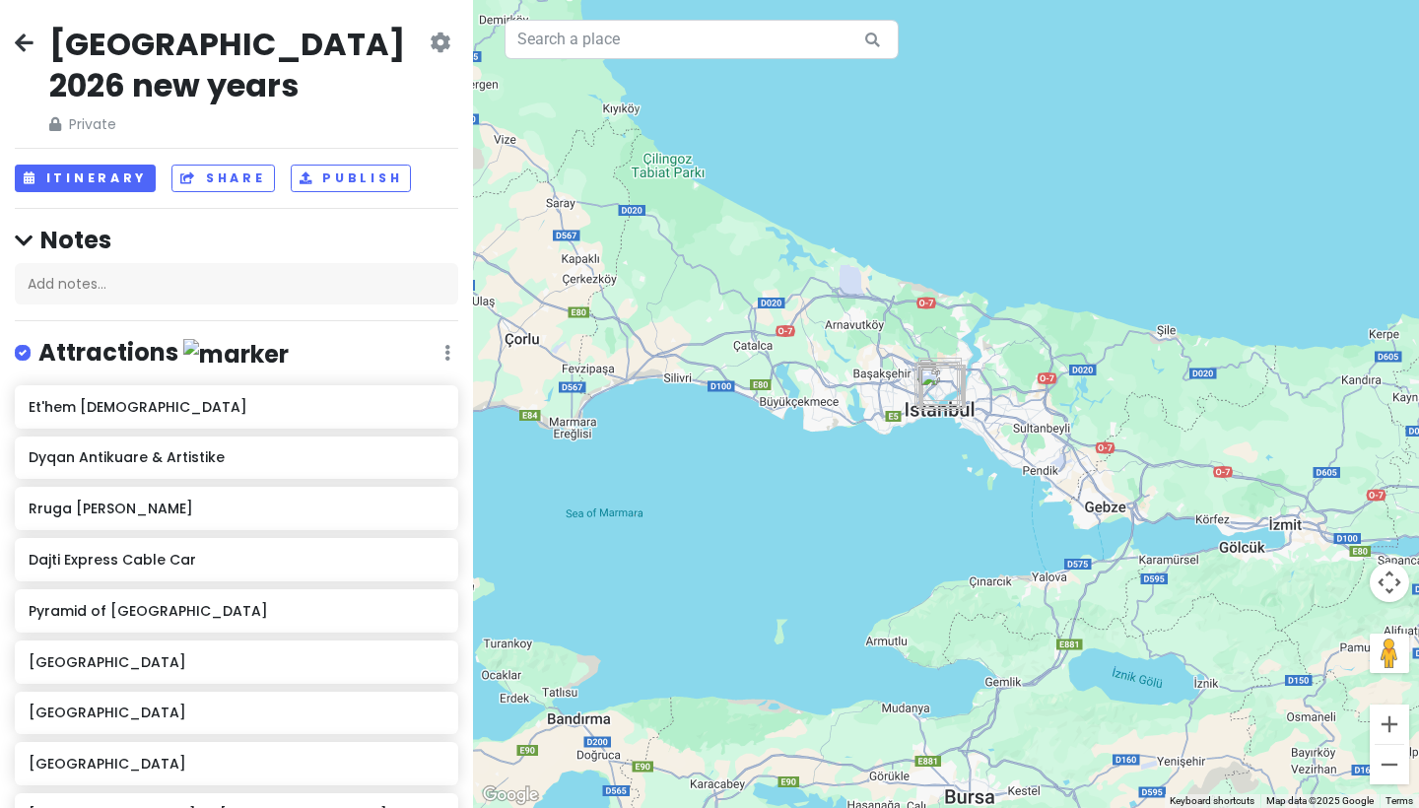
click at [1388, 755] on button "Zoom out" at bounding box center [1388, 764] width 39 height 39
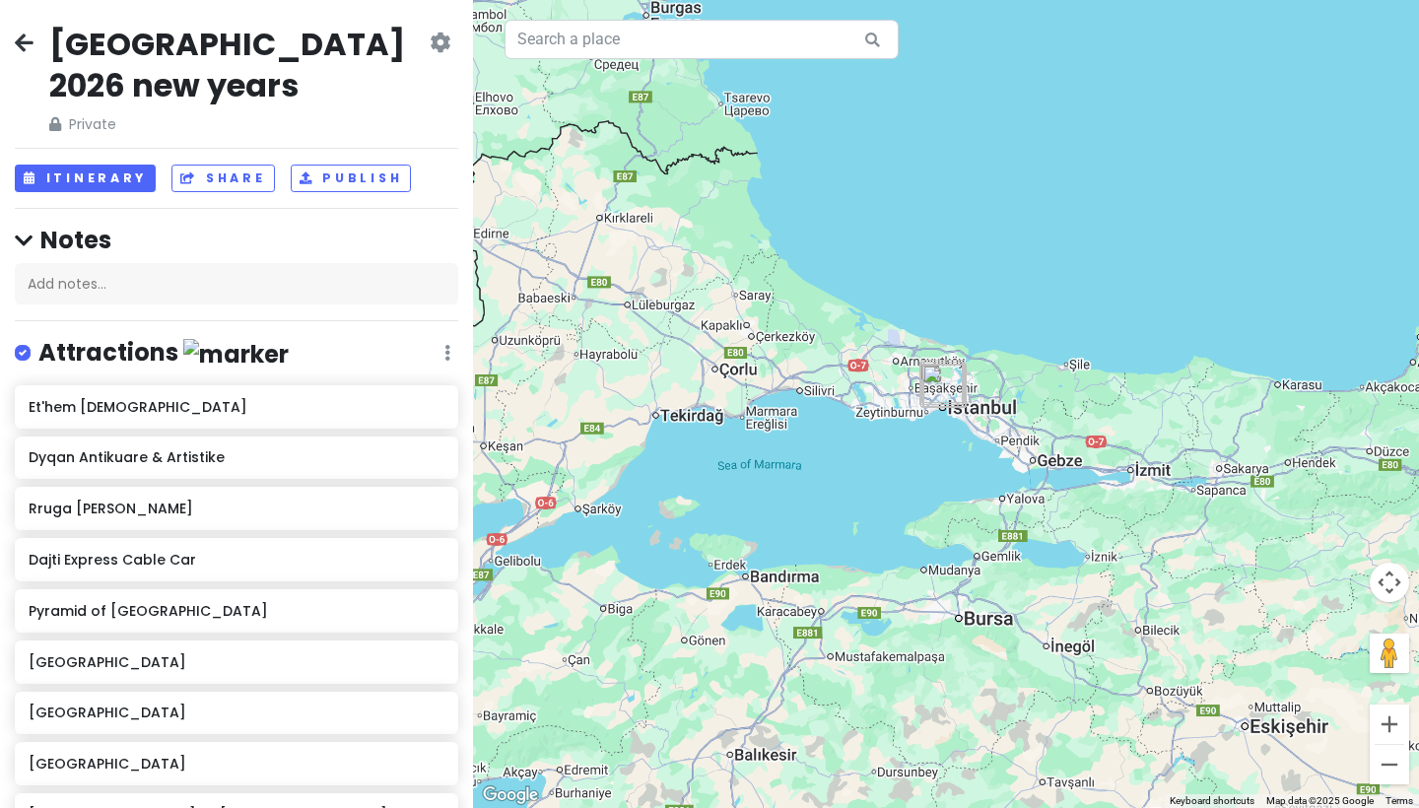
click at [1388, 755] on button "Zoom out" at bounding box center [1388, 764] width 39 height 39
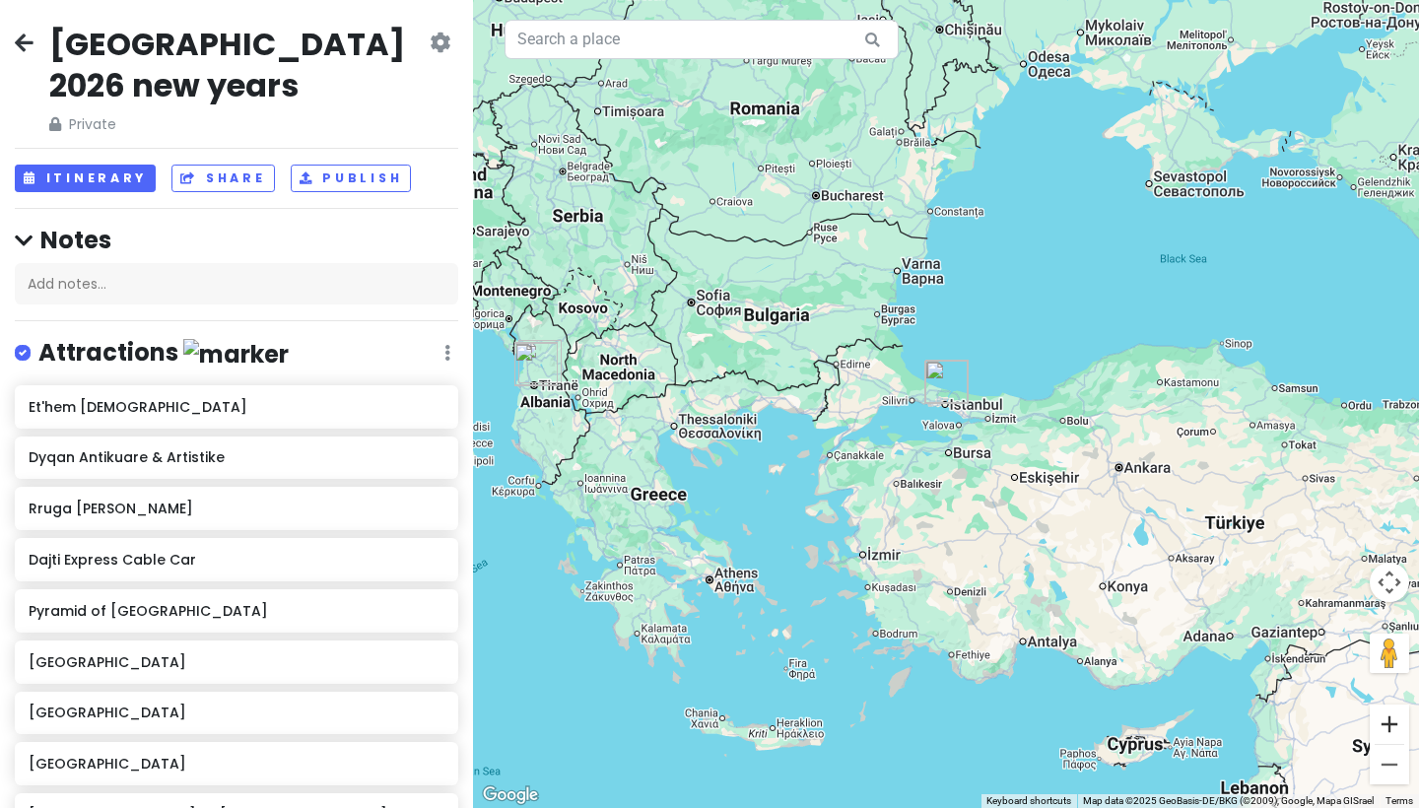
click at [1391, 724] on button "Zoom in" at bounding box center [1388, 723] width 39 height 39
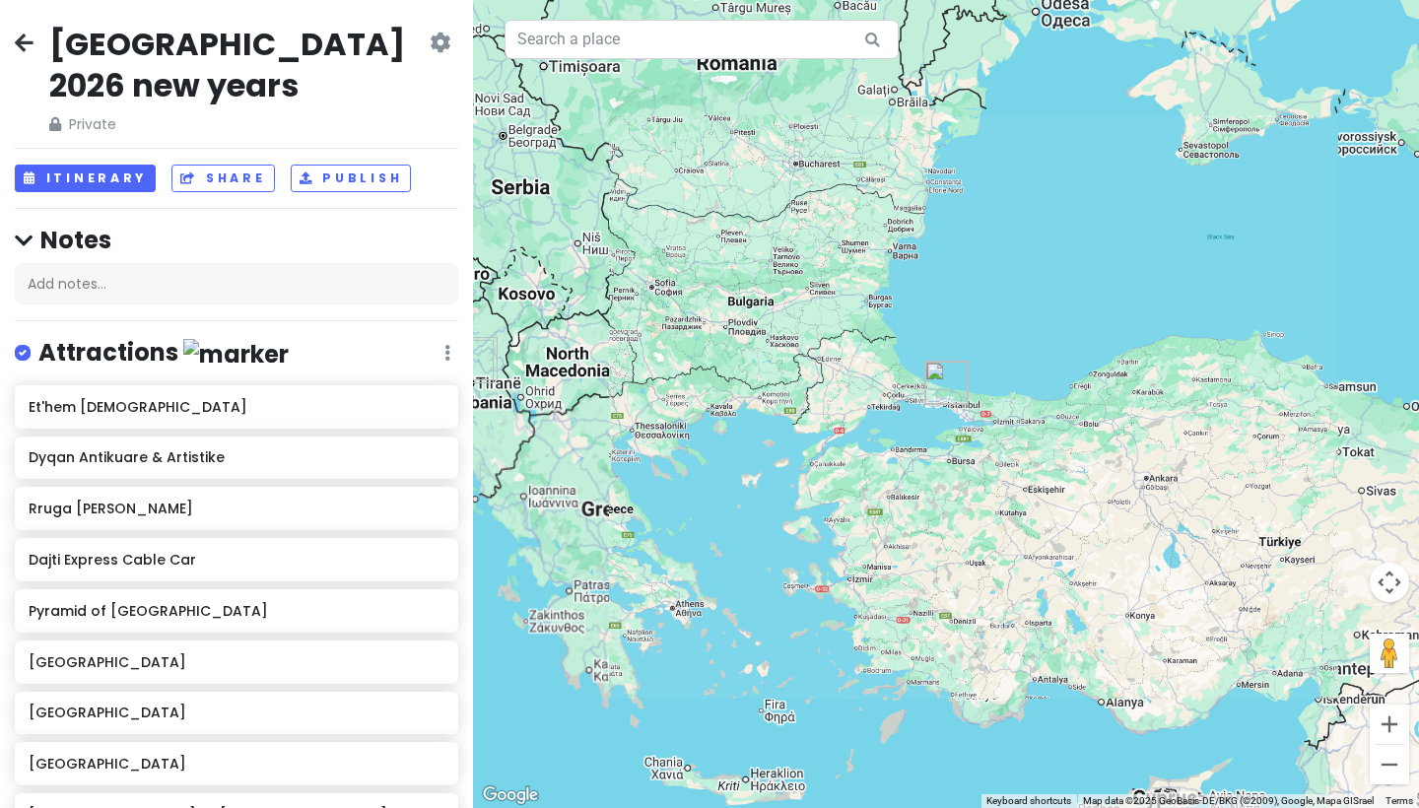
click at [1391, 724] on button "Zoom in" at bounding box center [1388, 723] width 39 height 39
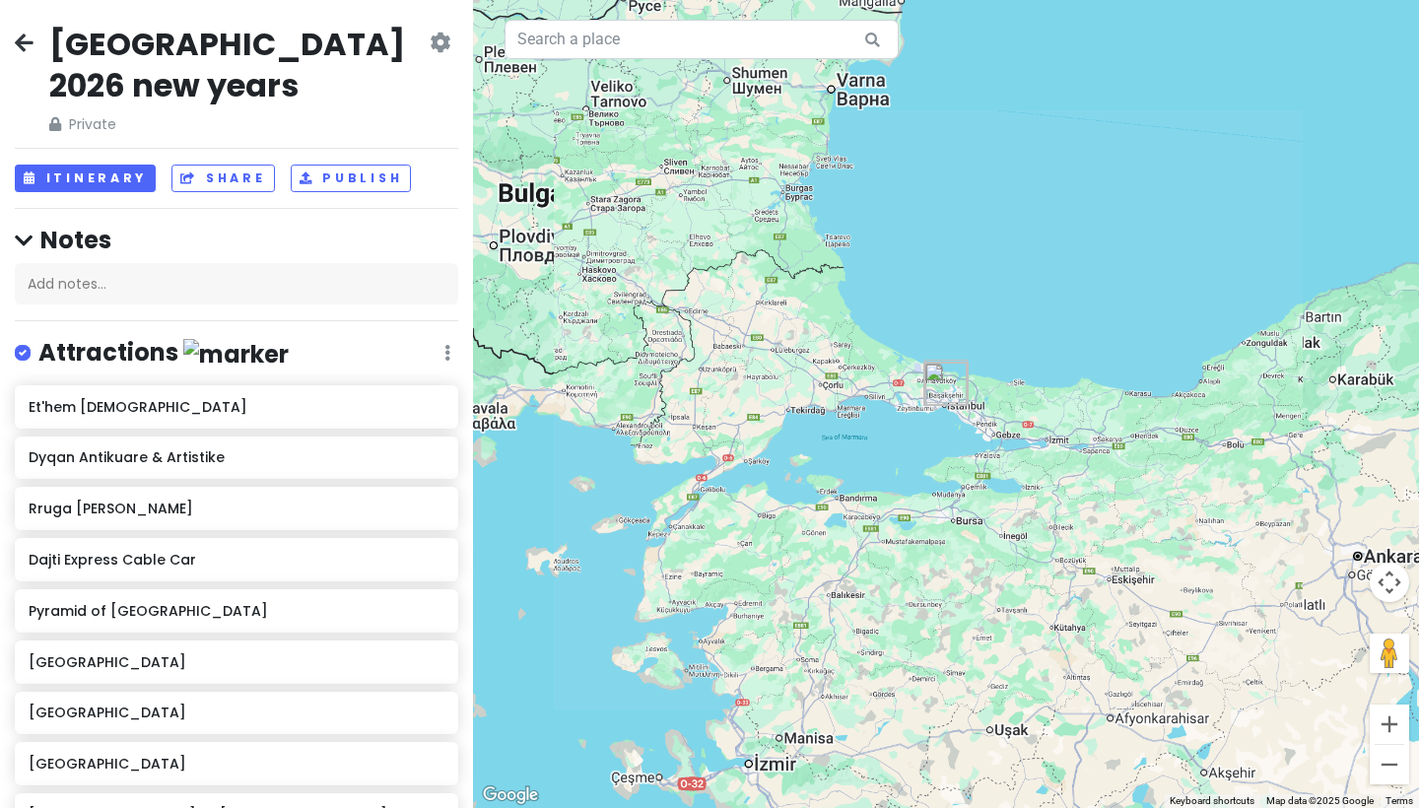
click at [1391, 724] on button "Zoom in" at bounding box center [1388, 723] width 39 height 39
